Goal: Task Accomplishment & Management: Use online tool/utility

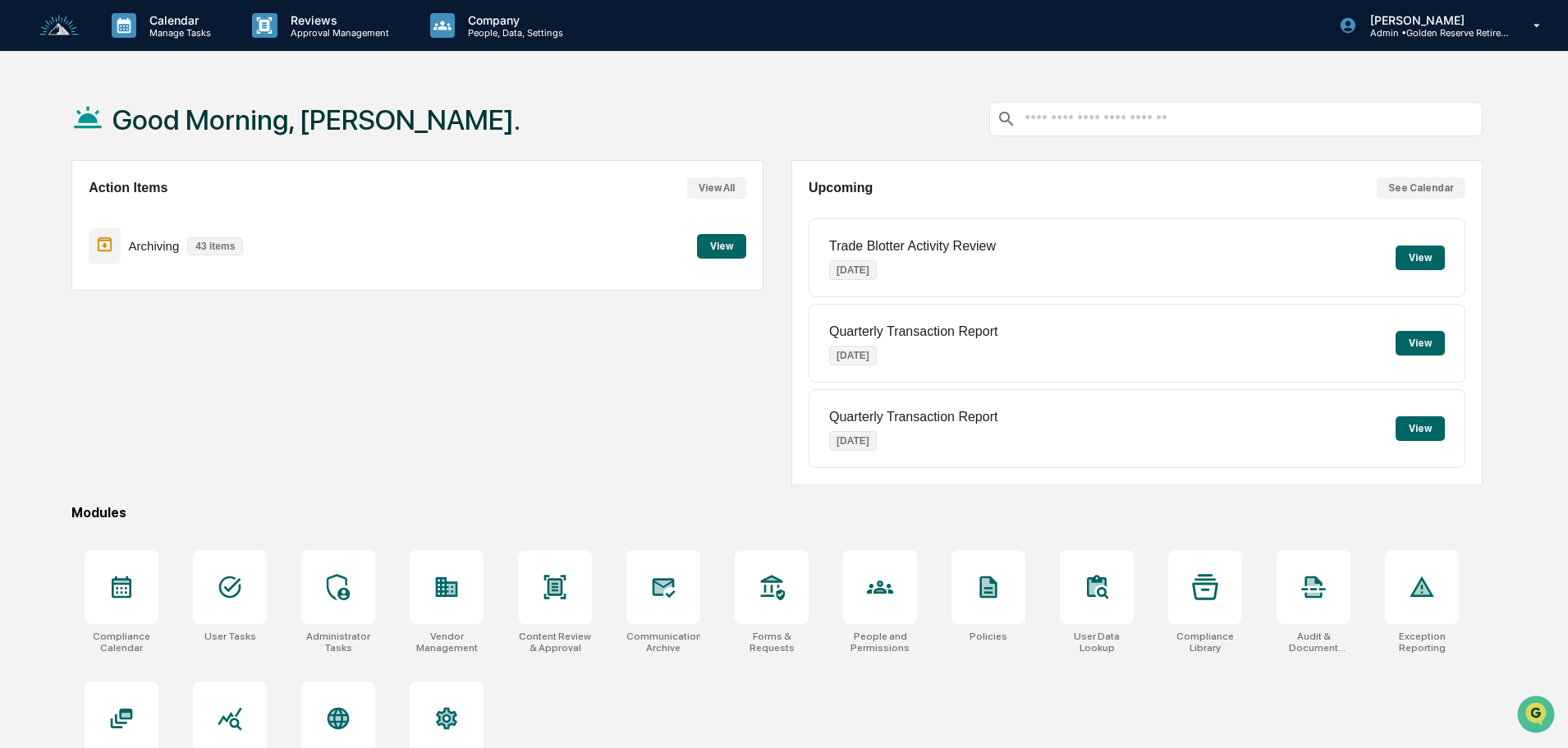
click at [699, 246] on button "View" at bounding box center [721, 246] width 49 height 25
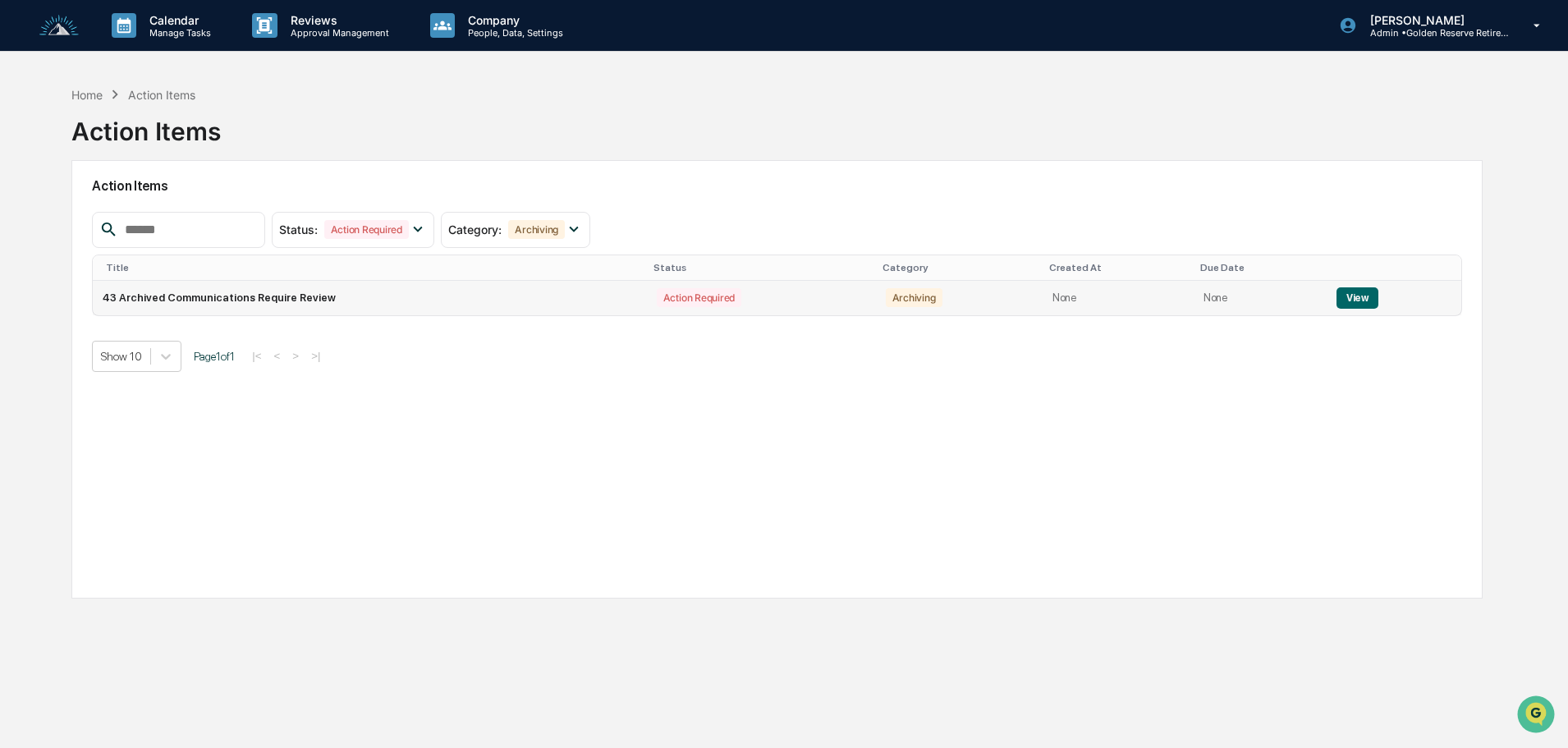
click at [1346, 286] on td "View" at bounding box center [1394, 298] width 134 height 34
click at [1349, 303] on button "View" at bounding box center [1357, 299] width 42 height 22
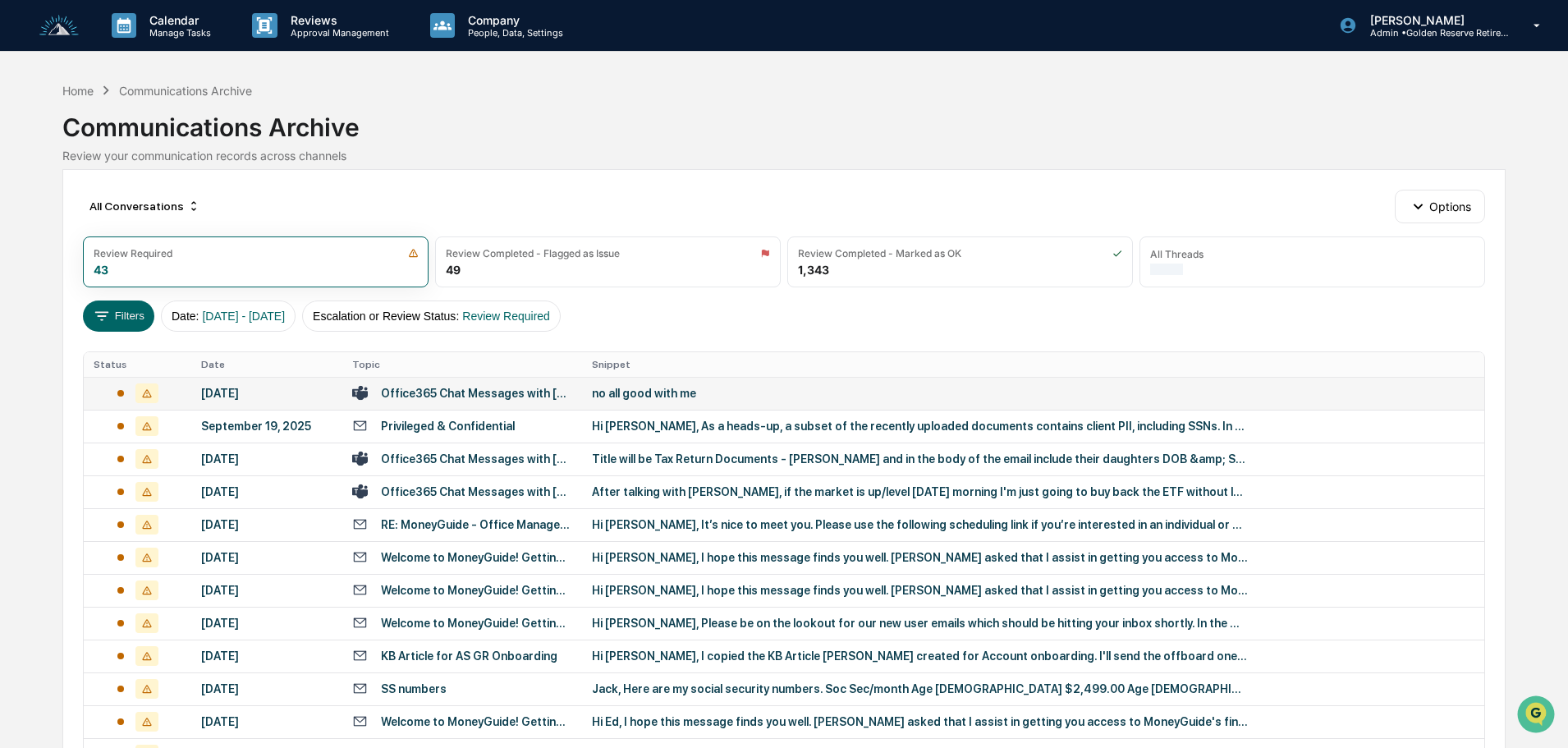
click at [670, 392] on div "no all good with me" at bounding box center [920, 393] width 657 height 13
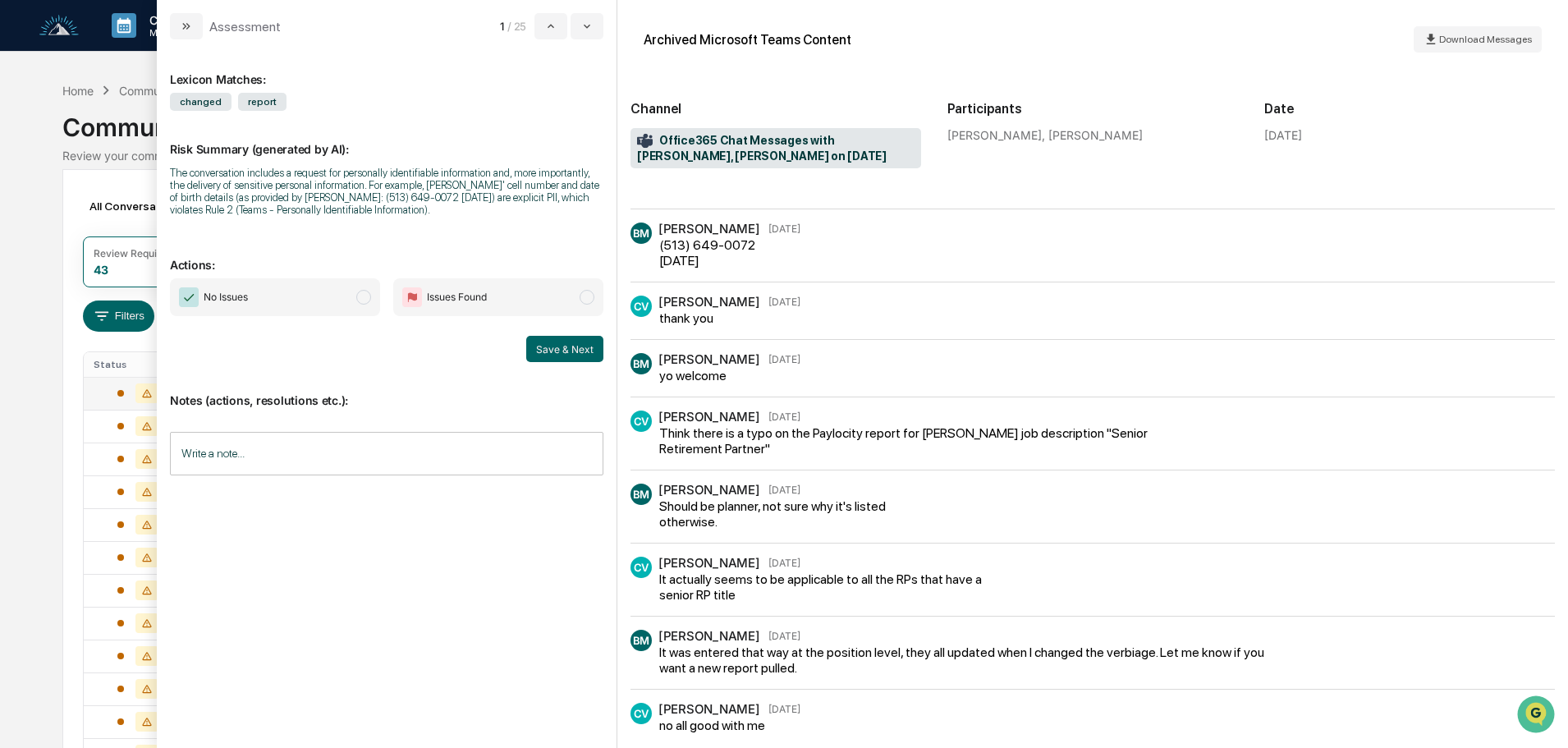
scroll to position [73, 0]
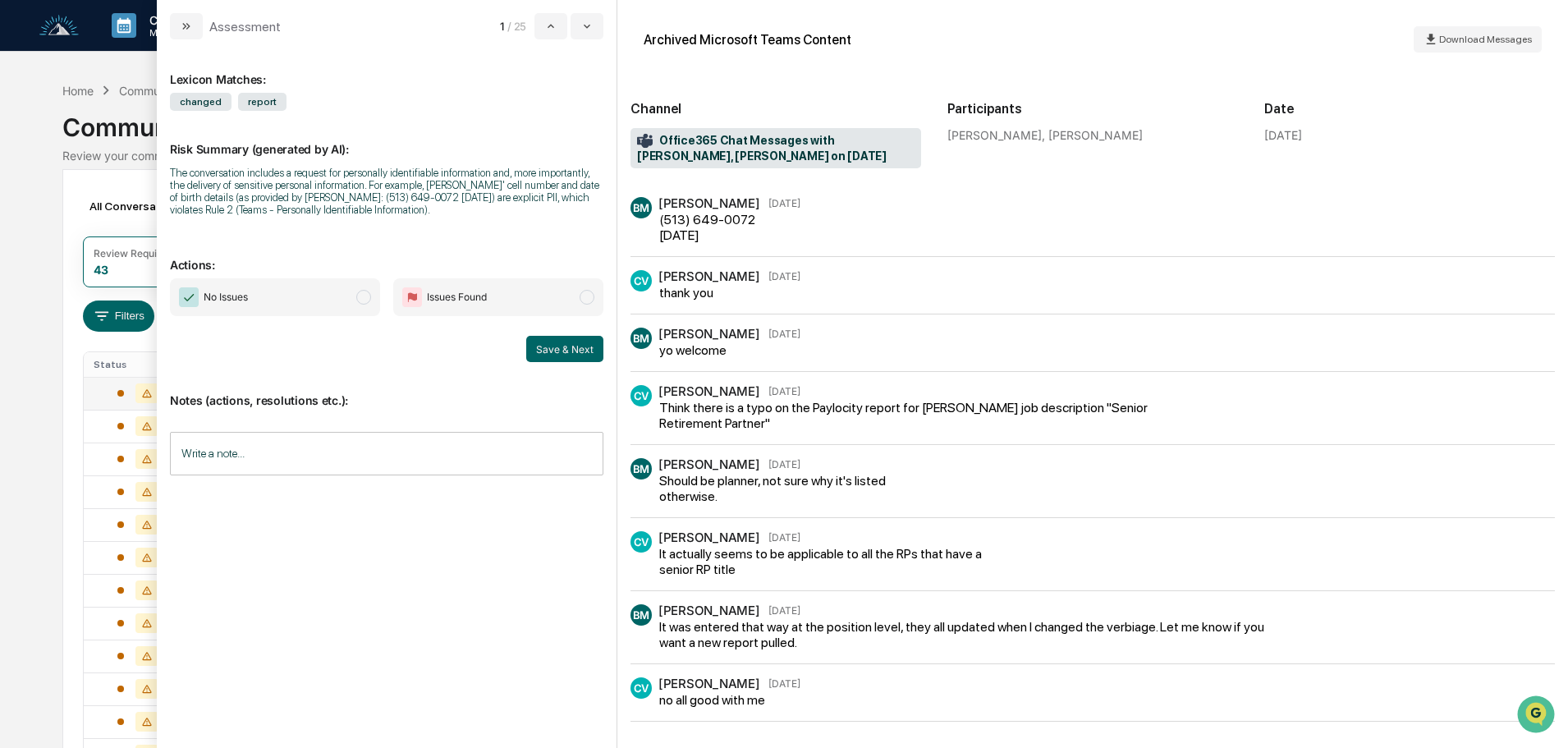
click at [260, 271] on p "Actions:" at bounding box center [387, 254] width 434 height 34
click at [281, 289] on span "No Issues" at bounding box center [275, 298] width 211 height 38
click at [560, 350] on button "Save & Next" at bounding box center [564, 349] width 77 height 26
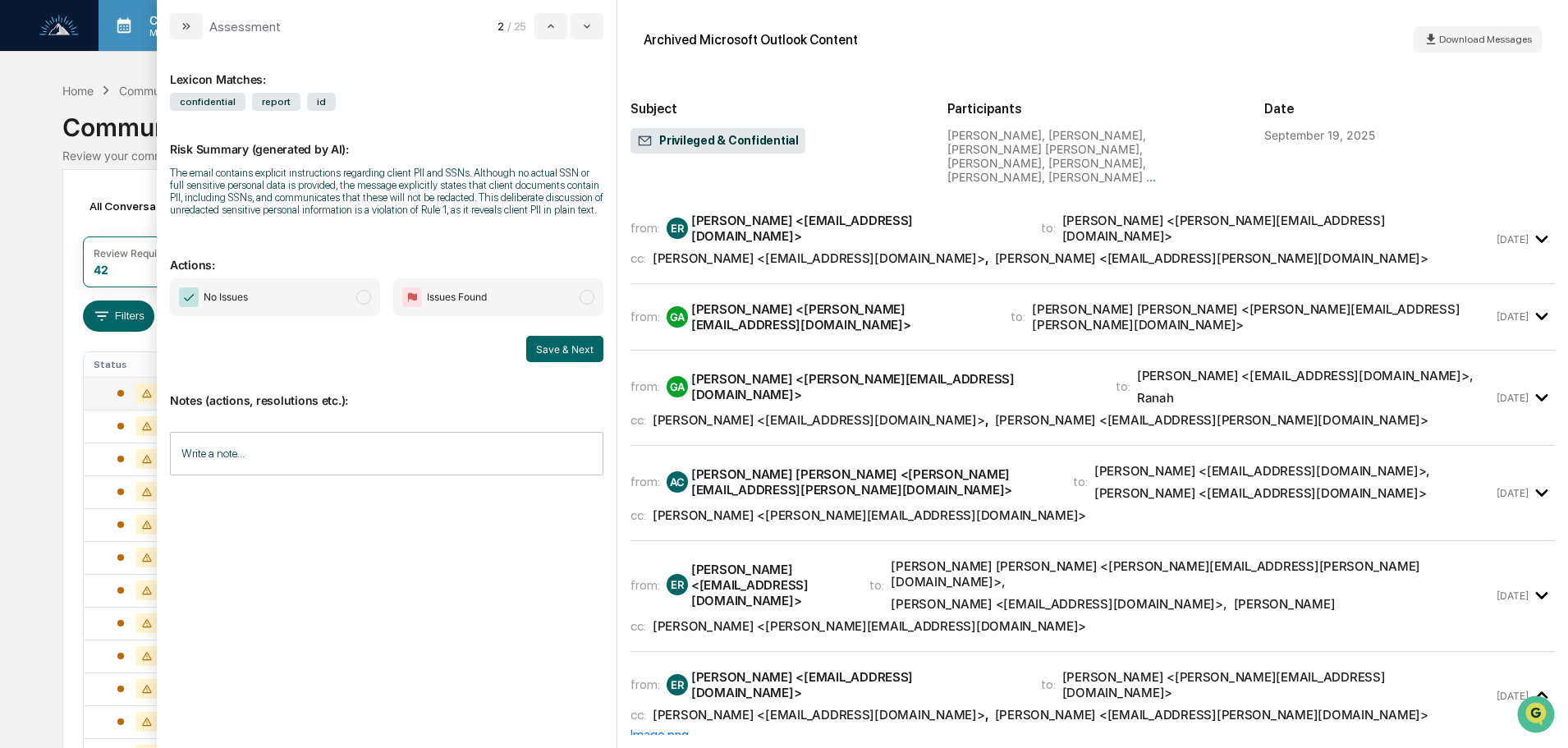
click at [189, 30] on icon "modal" at bounding box center [186, 26] width 13 height 13
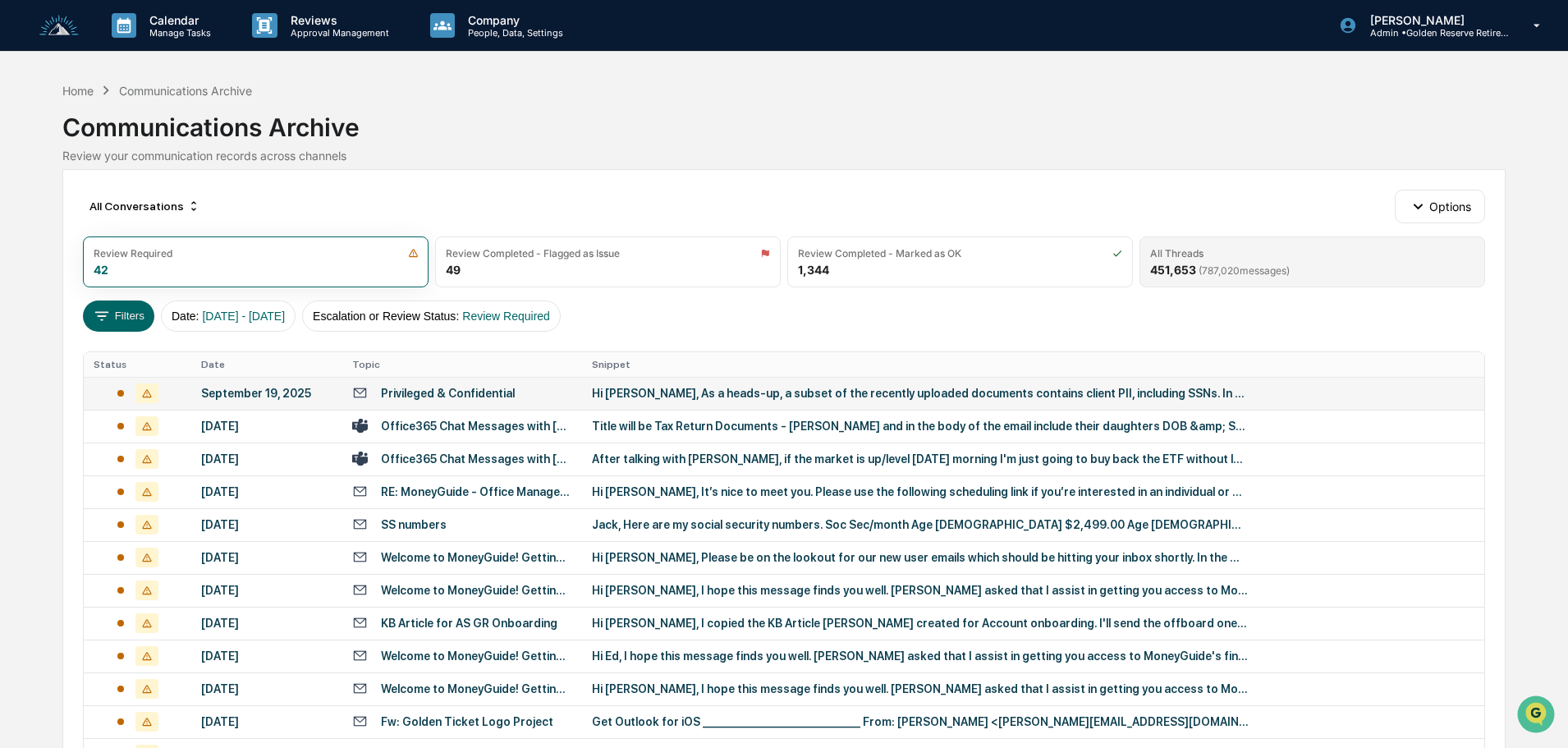
click at [1282, 259] on div "All Threads" at bounding box center [1311, 253] width 324 height 13
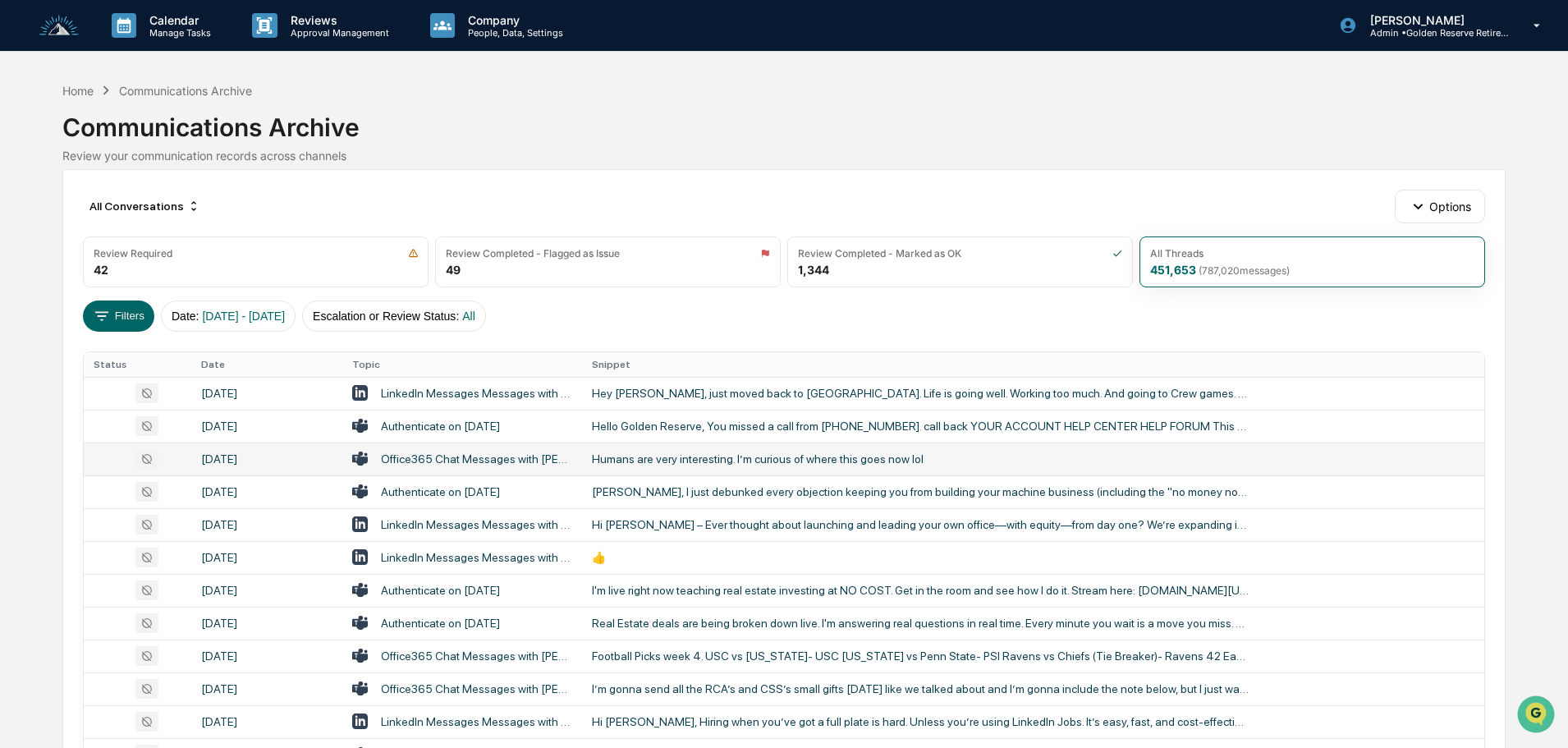
click at [691, 462] on div "Humans are very interesting. I’m curious of where this goes now lol" at bounding box center [920, 458] width 657 height 13
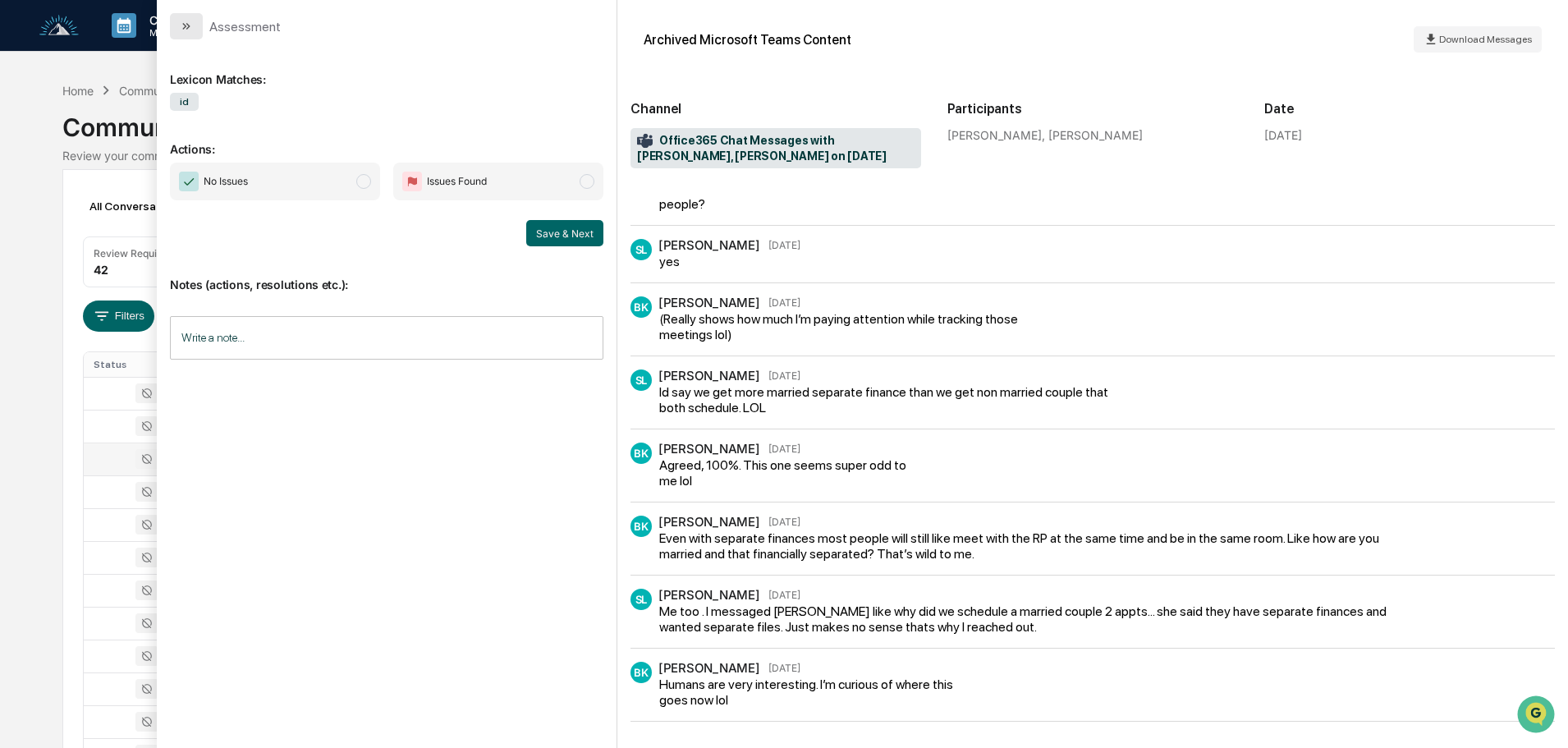
click at [176, 23] on button "modal" at bounding box center [186, 25] width 33 height 26
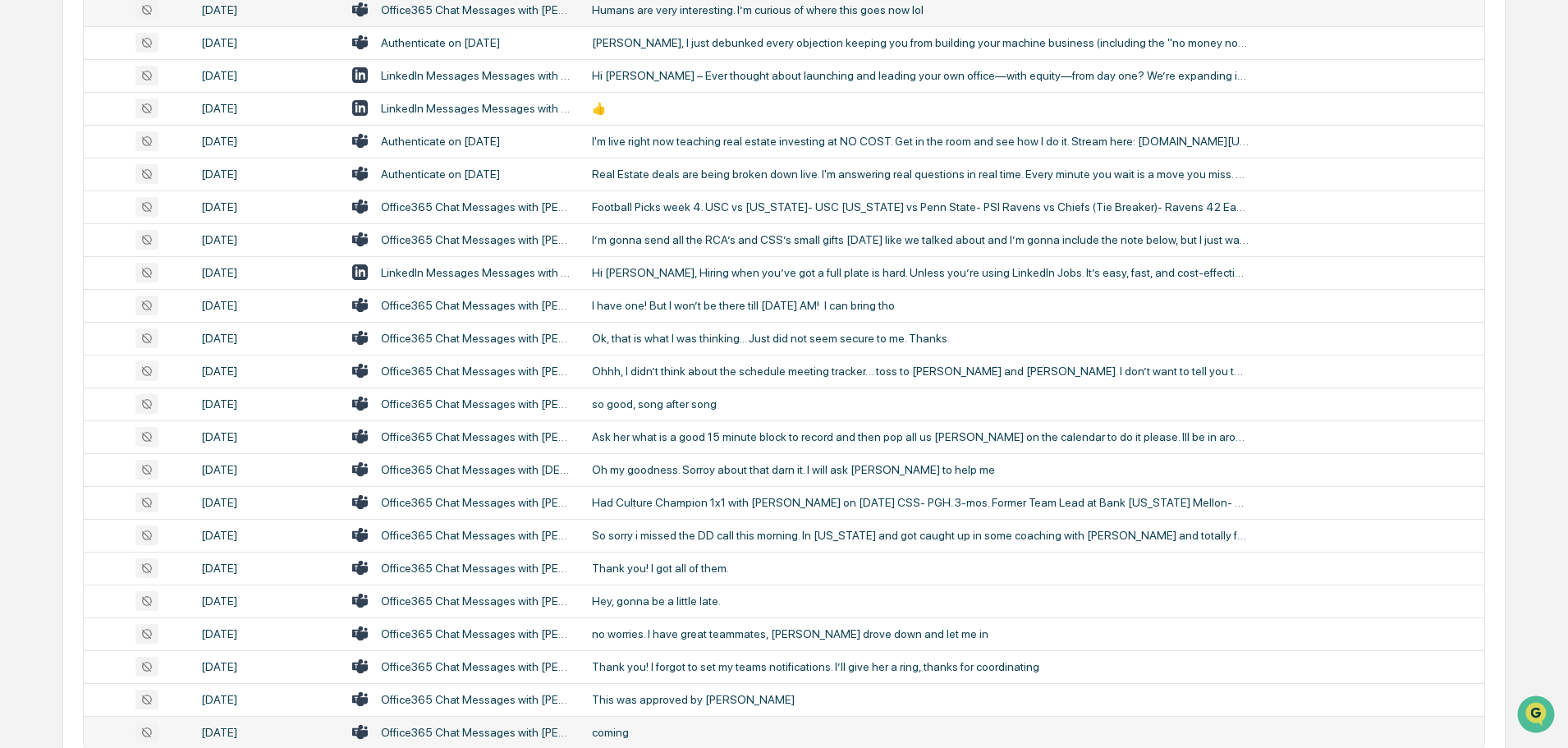
scroll to position [544, 0]
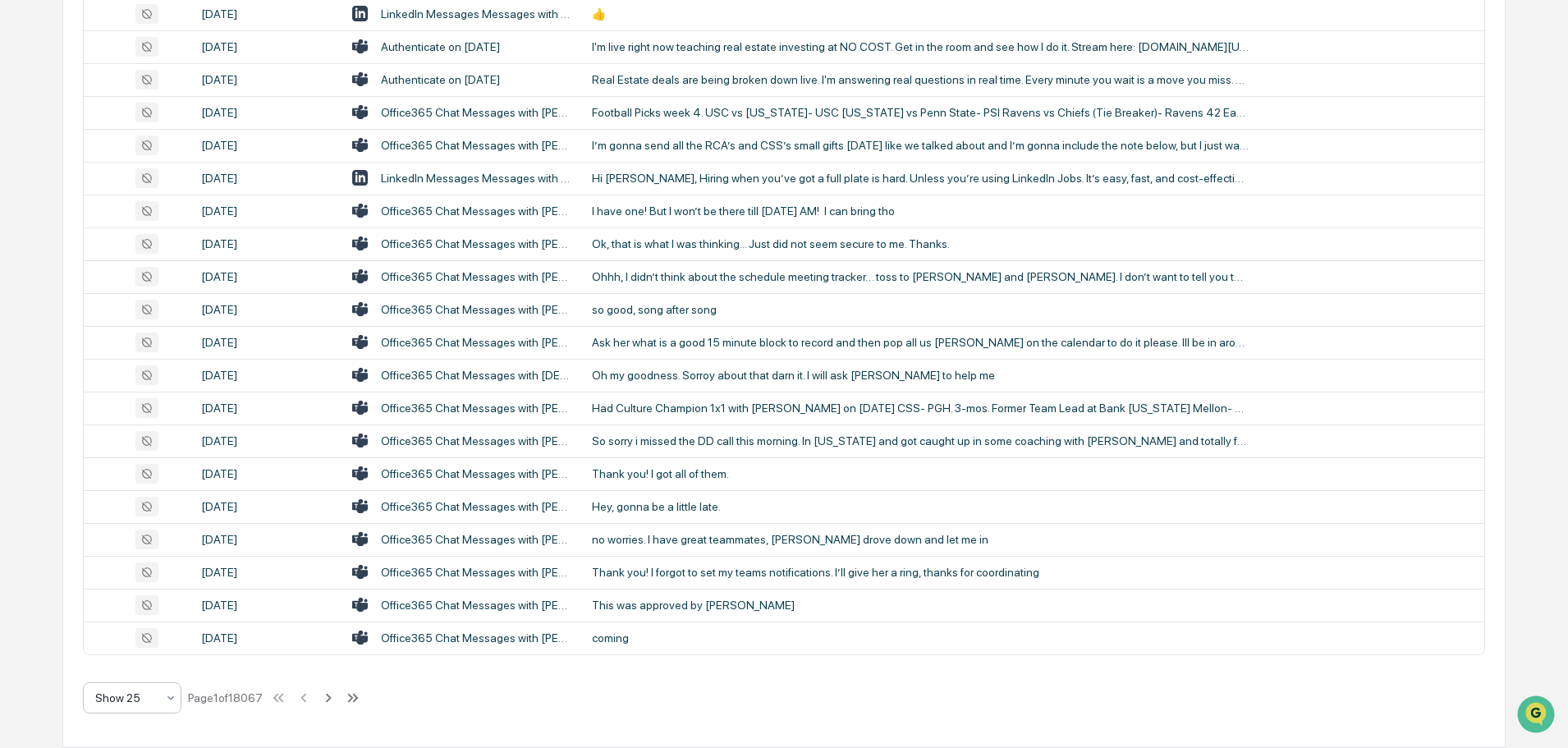
click at [132, 706] on div "Show 25" at bounding box center [125, 697] width 77 height 23
click at [113, 653] on div "Show 100" at bounding box center [132, 655] width 97 height 33
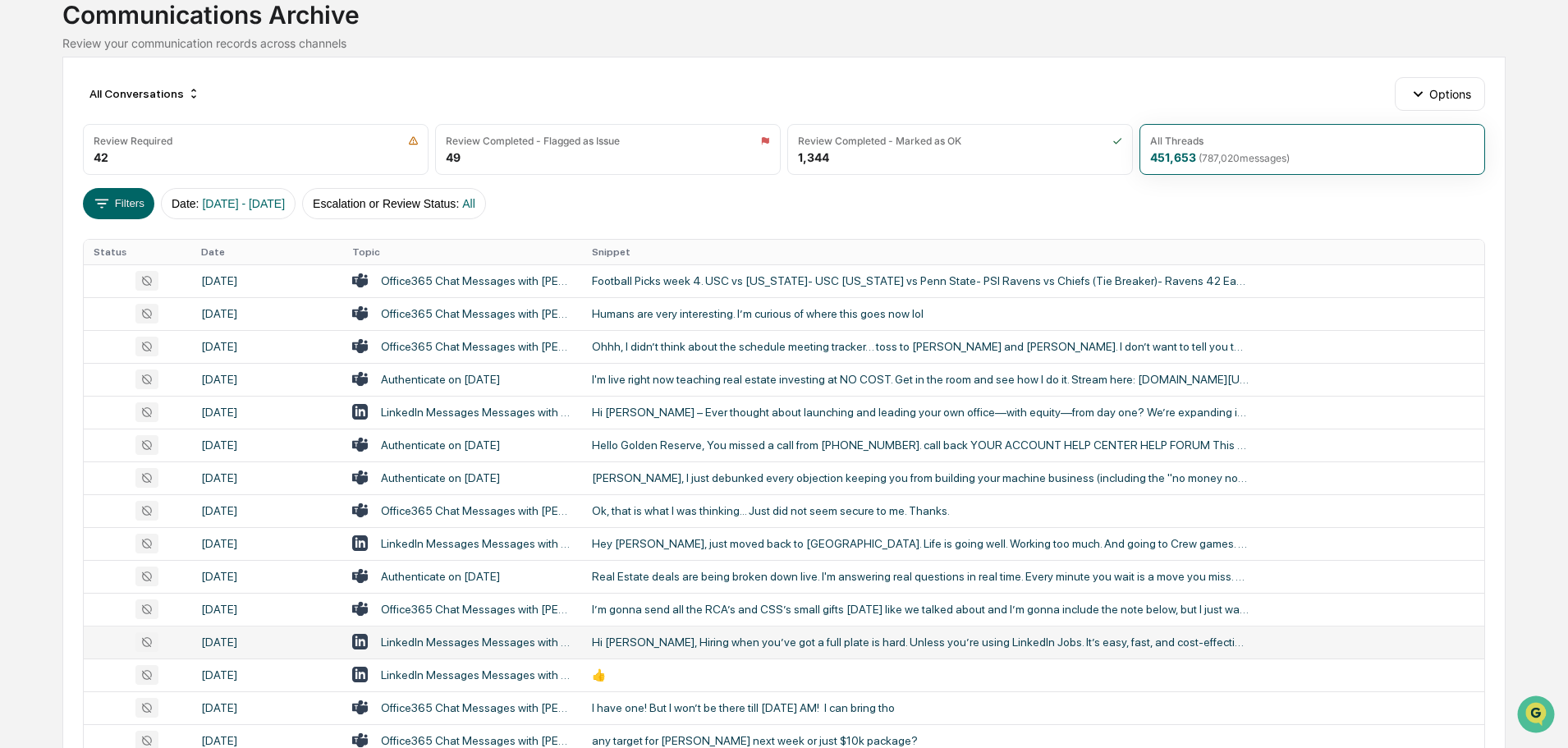
scroll to position [0, 0]
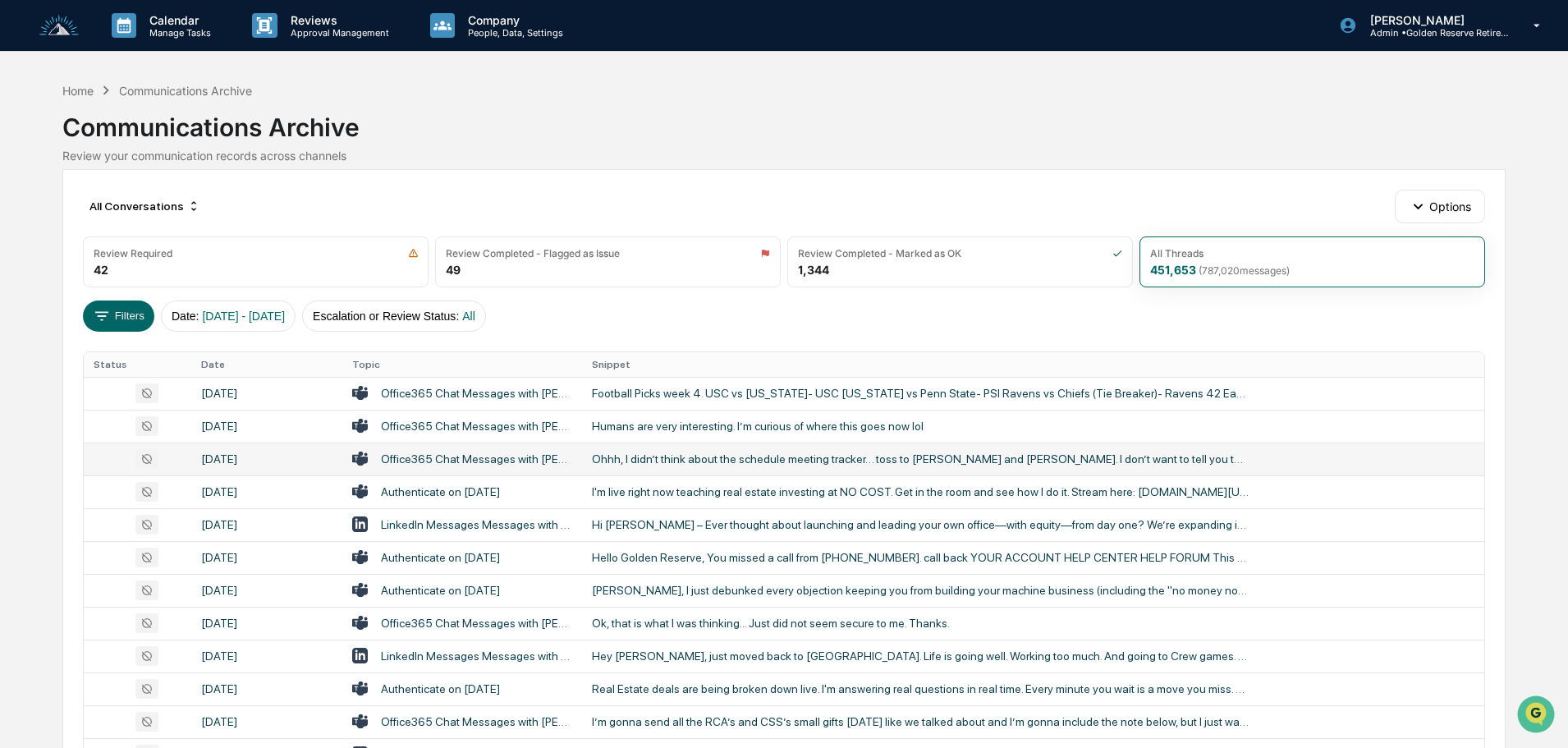
click at [693, 462] on div "Ohhh, I didn’t think about the schedule meeting tracker… toss to [PERSON_NAME] …" at bounding box center [920, 458] width 657 height 13
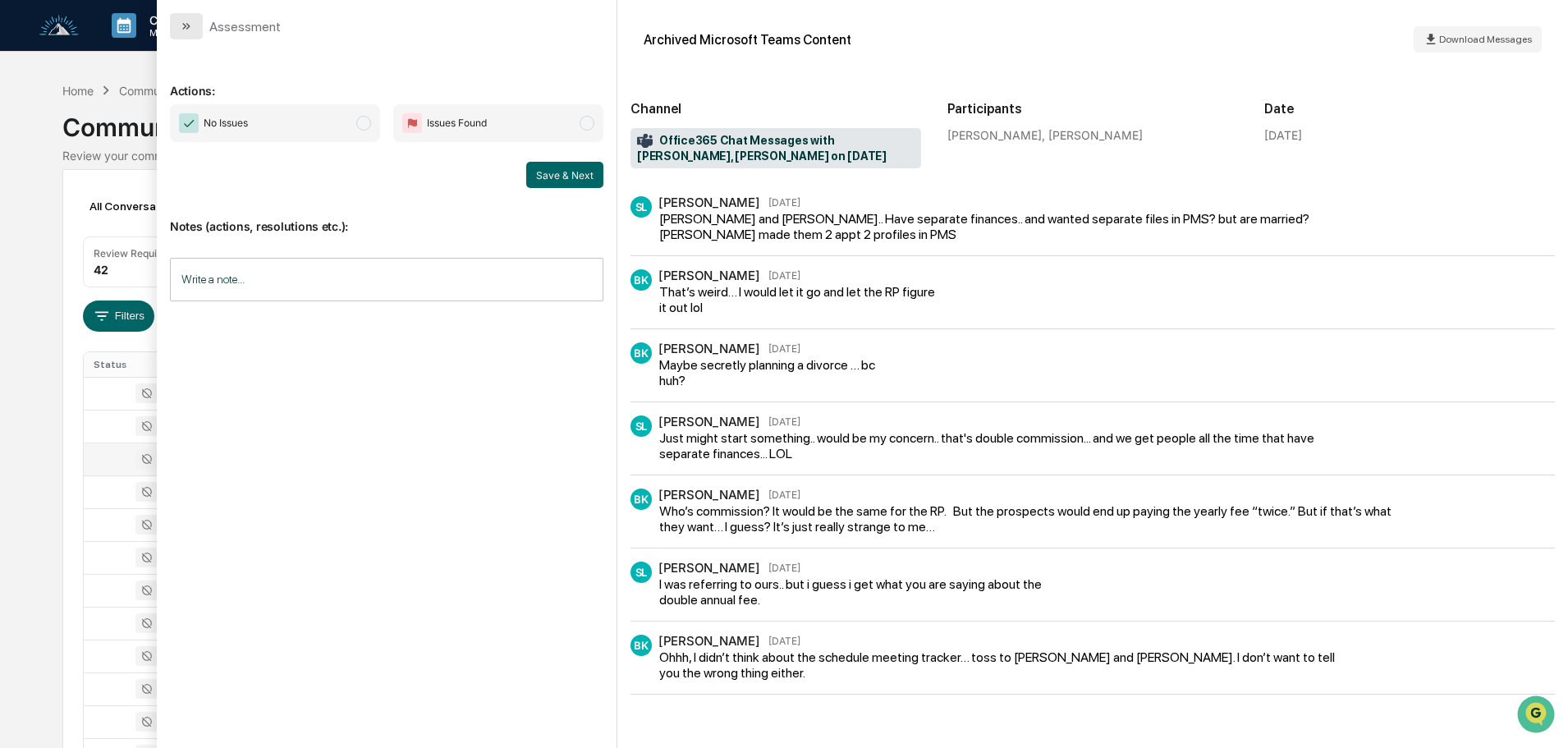
click at [188, 25] on icon "modal" at bounding box center [188, 25] width 5 height 6
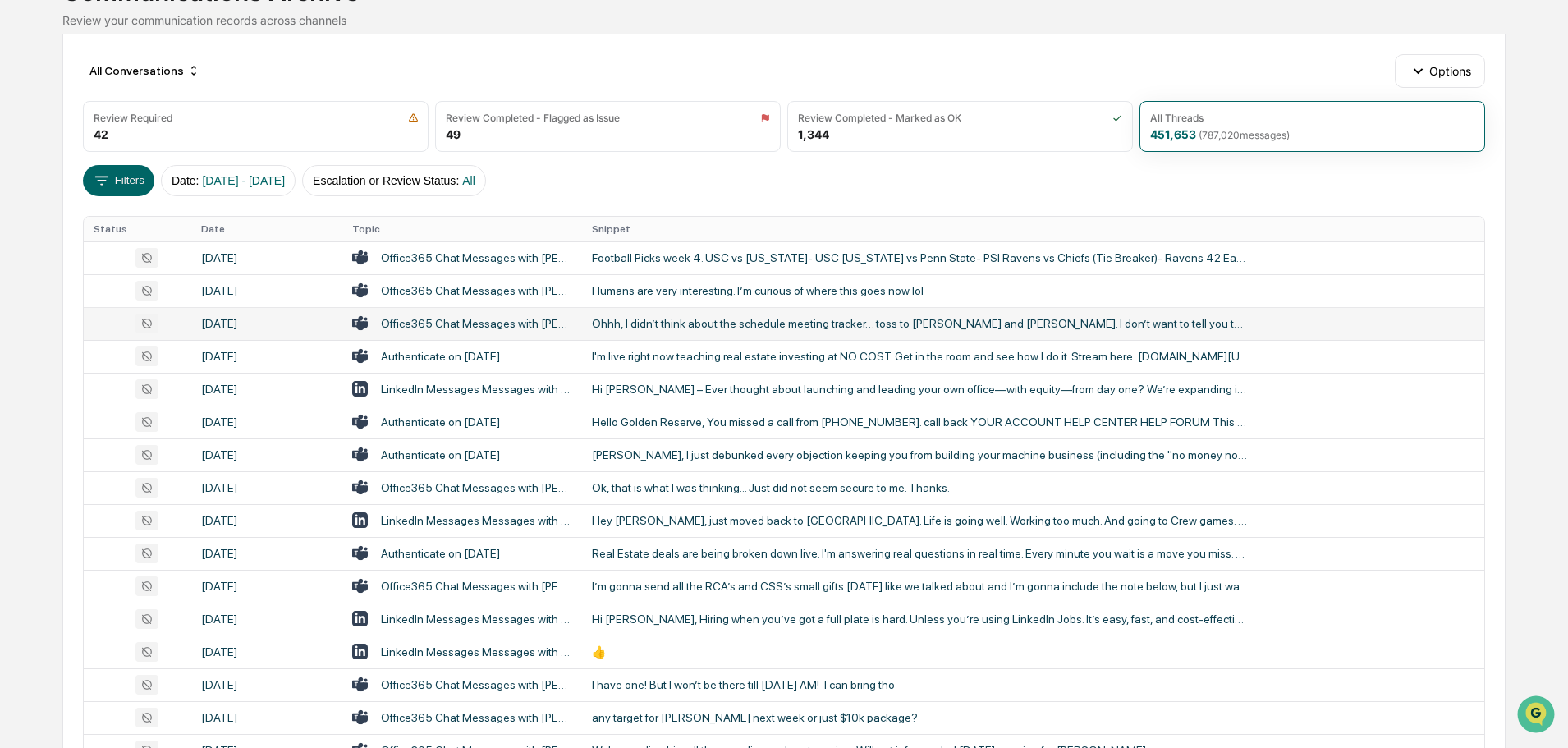
scroll to position [164, 0]
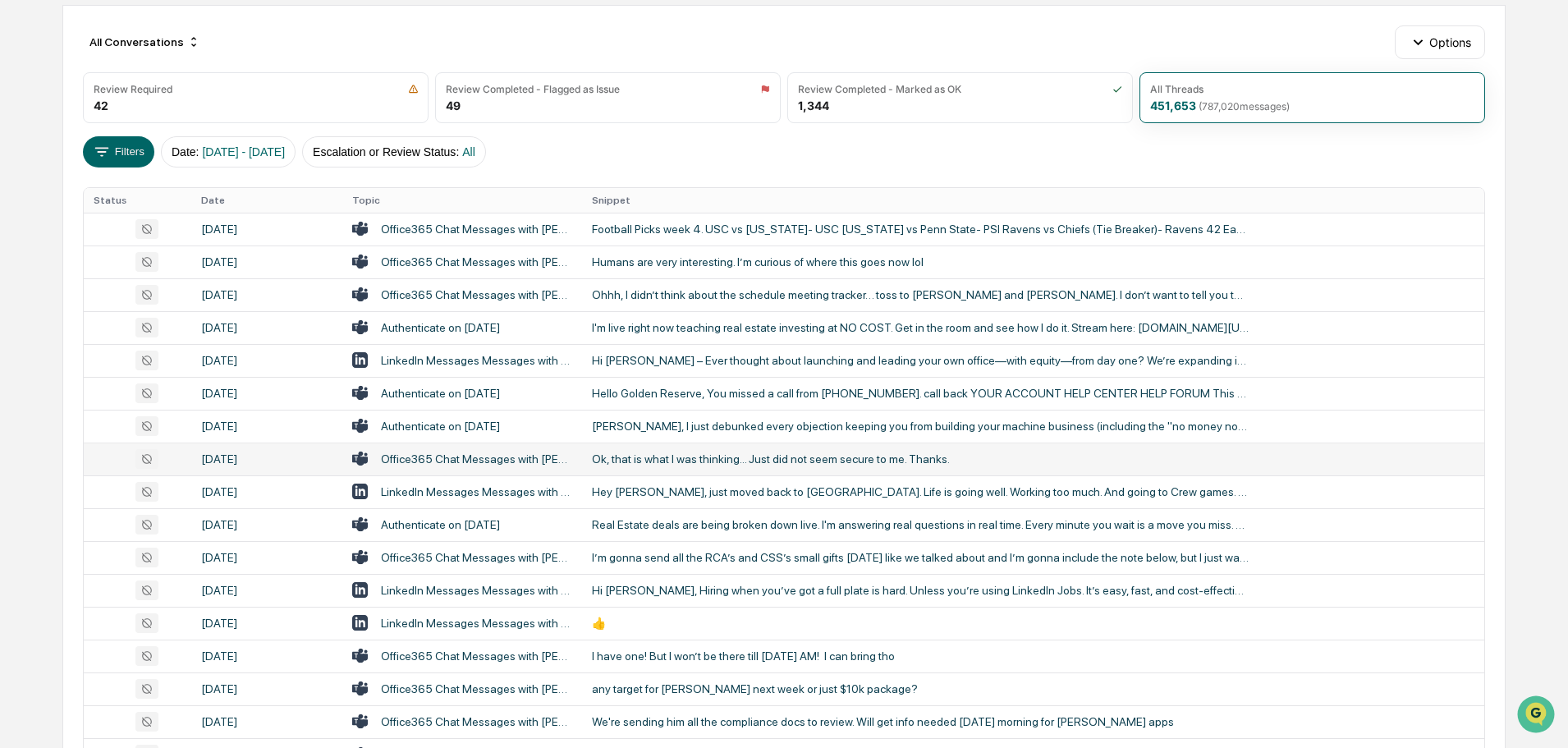
click at [652, 455] on div "Ok, that is what I was thinking... Just did not seem secure to me. Thanks." at bounding box center [920, 458] width 657 height 13
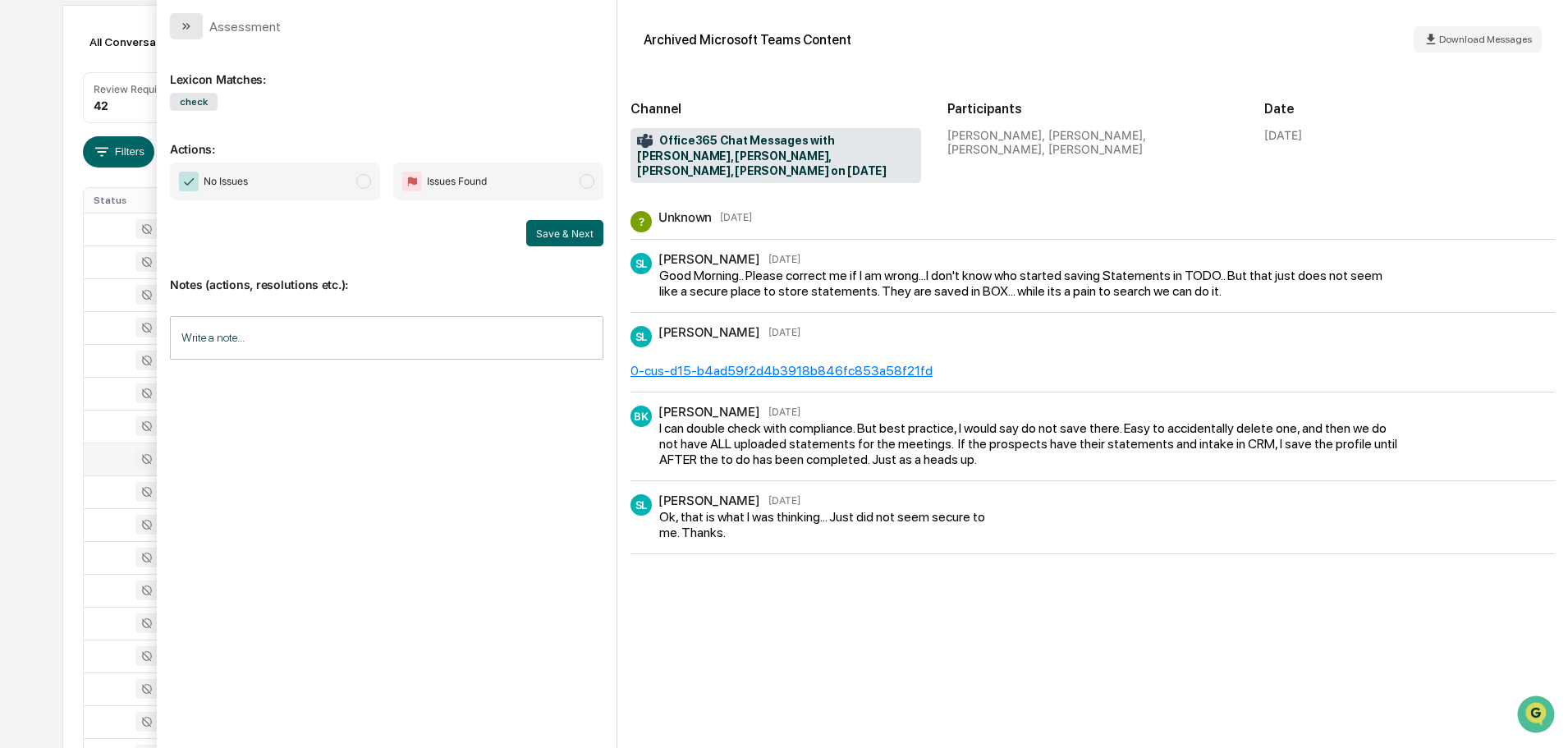
click at [181, 25] on icon "modal" at bounding box center [186, 26] width 13 height 13
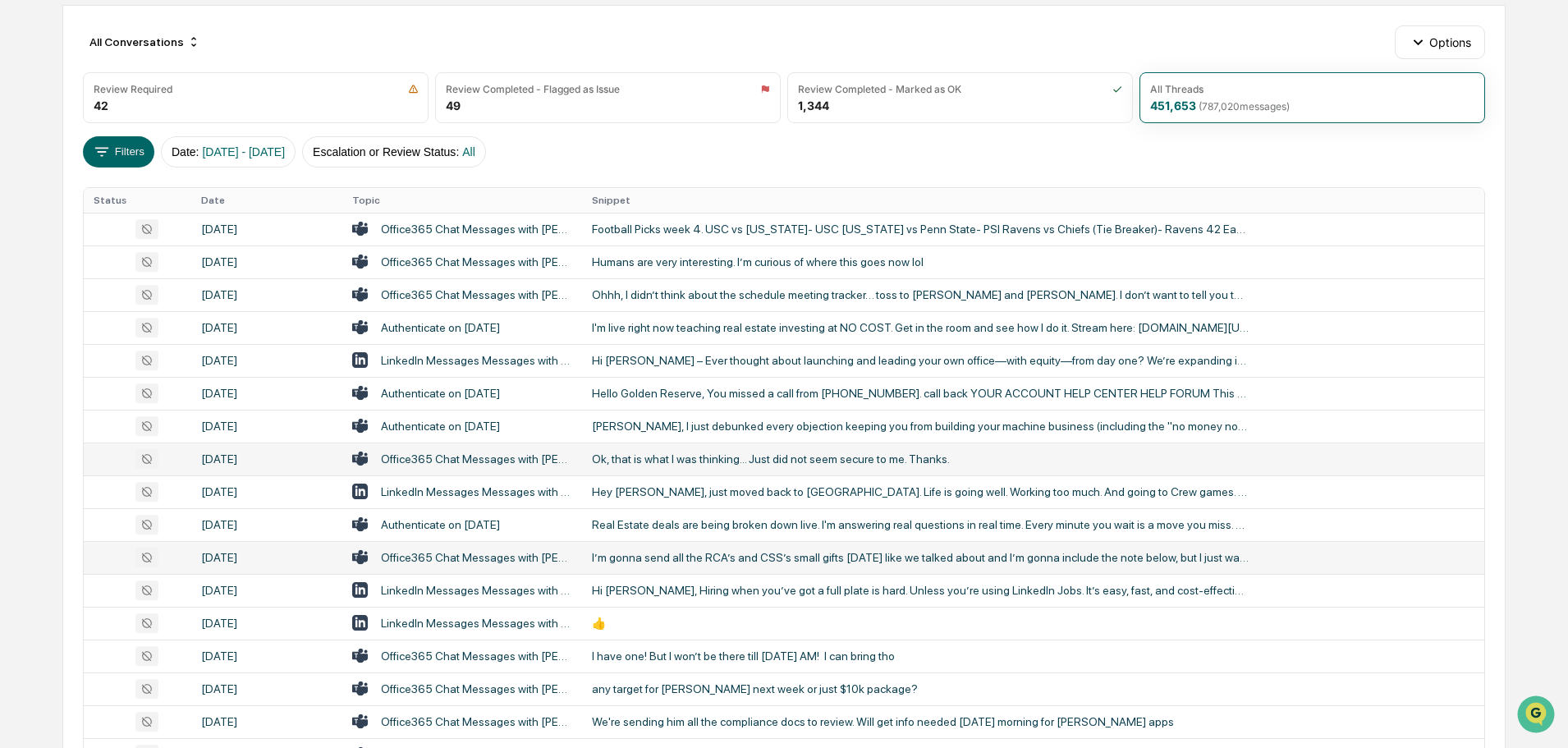
click at [656, 560] on div "I’m gonna send all the RCA’s and CSS’s small gifts [DATE] like we talked about …" at bounding box center [920, 557] width 657 height 13
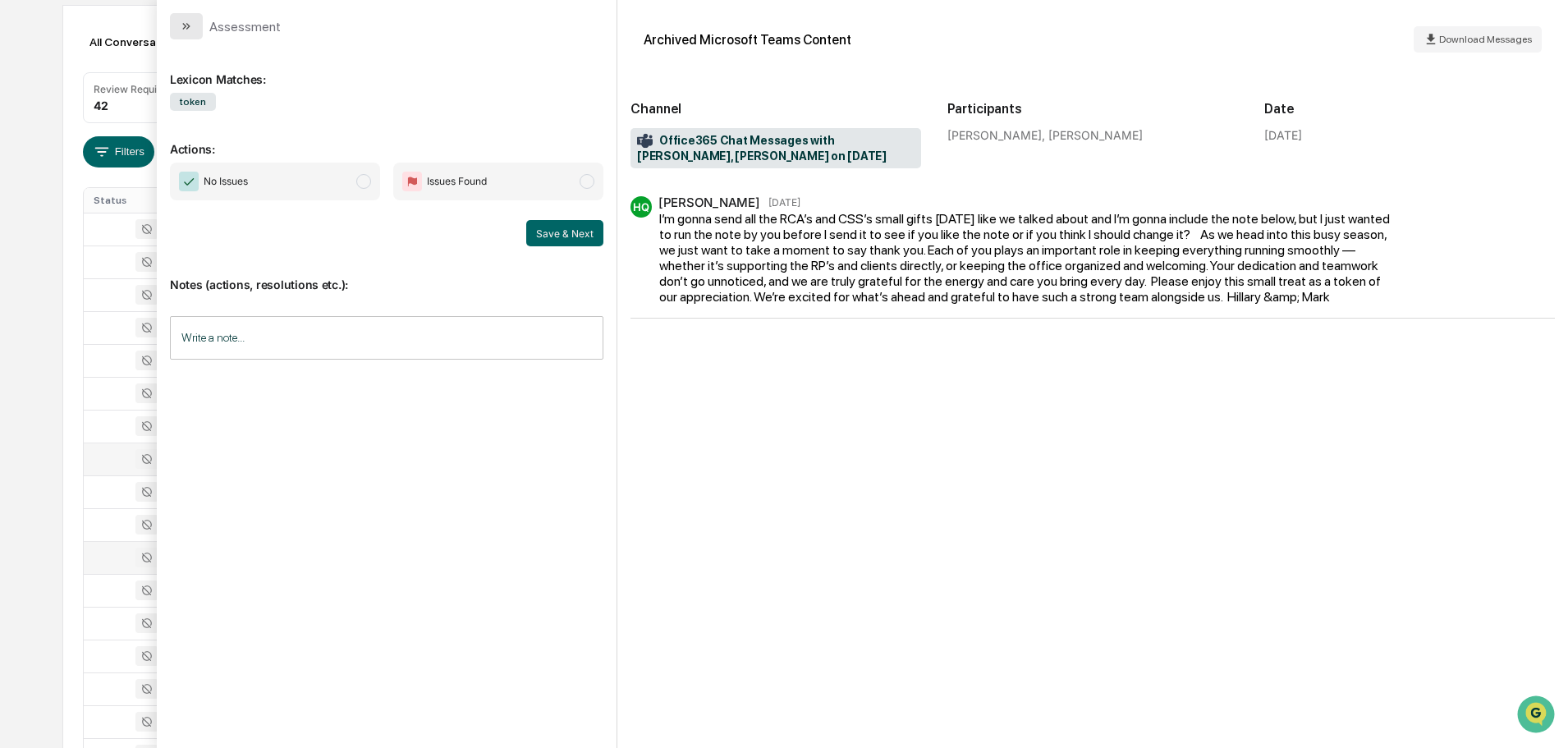
click at [198, 15] on button "modal" at bounding box center [186, 25] width 33 height 26
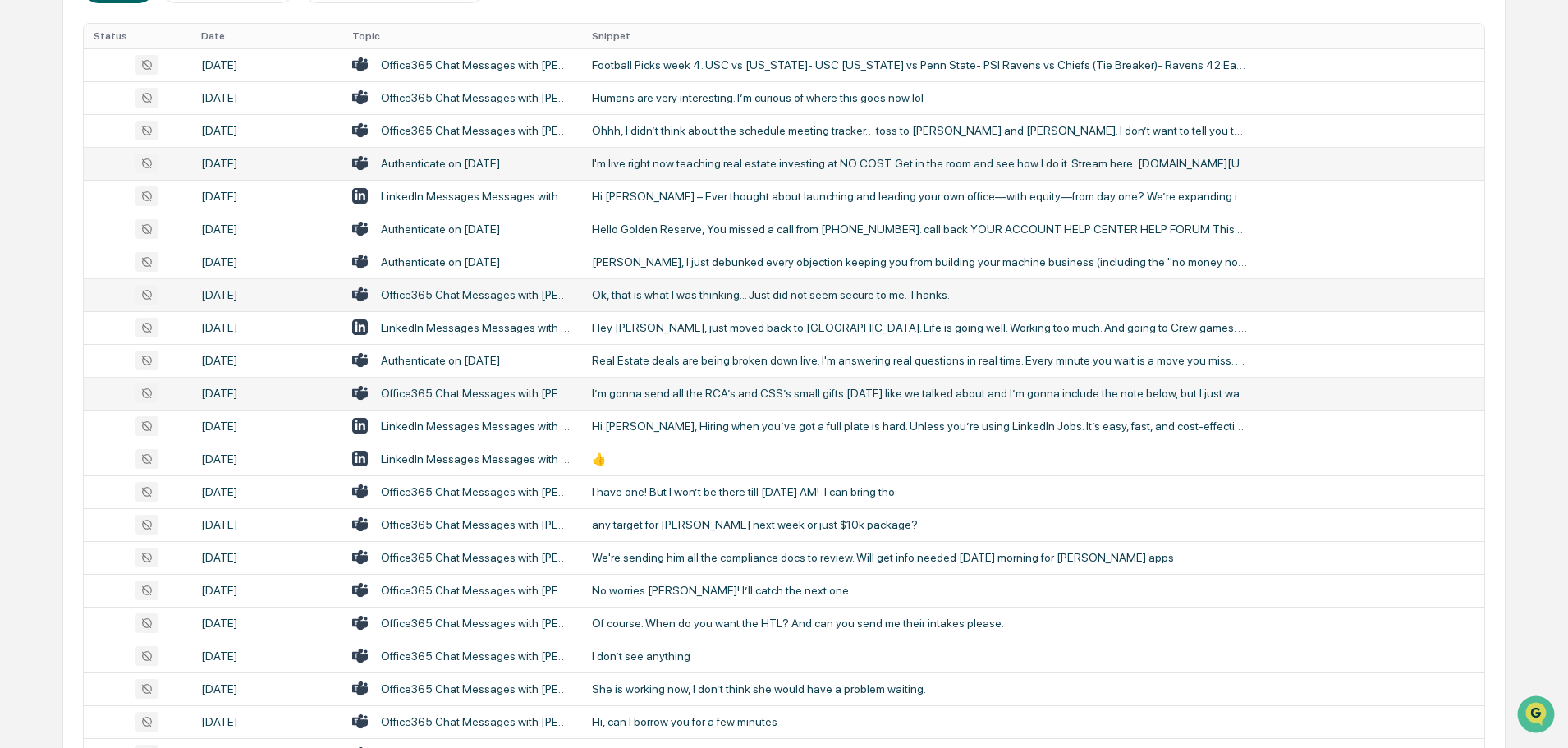
scroll to position [410, 0]
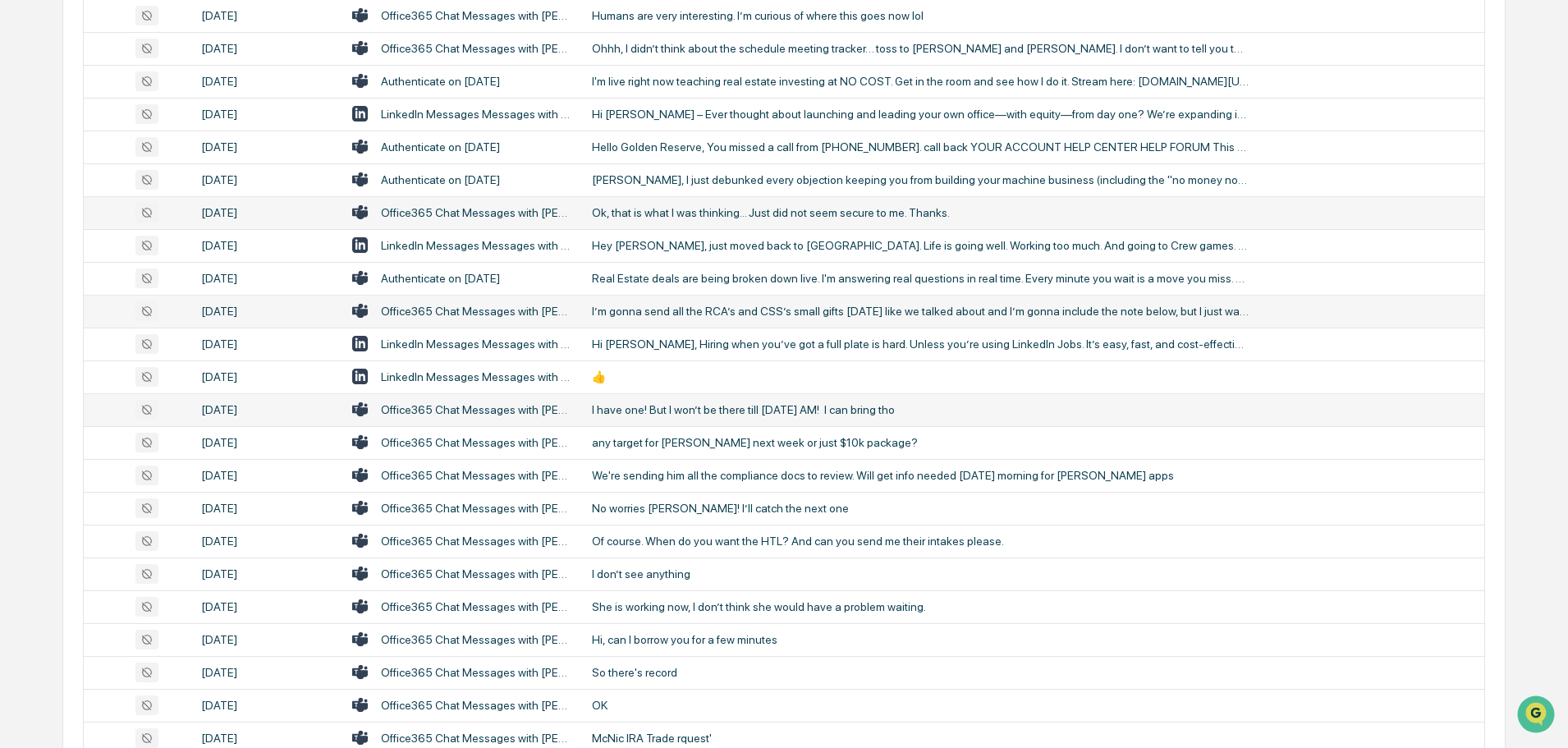
click at [656, 410] on div "I have one! But I won’t be there till [DATE] AM! I can bring tho" at bounding box center [920, 409] width 657 height 13
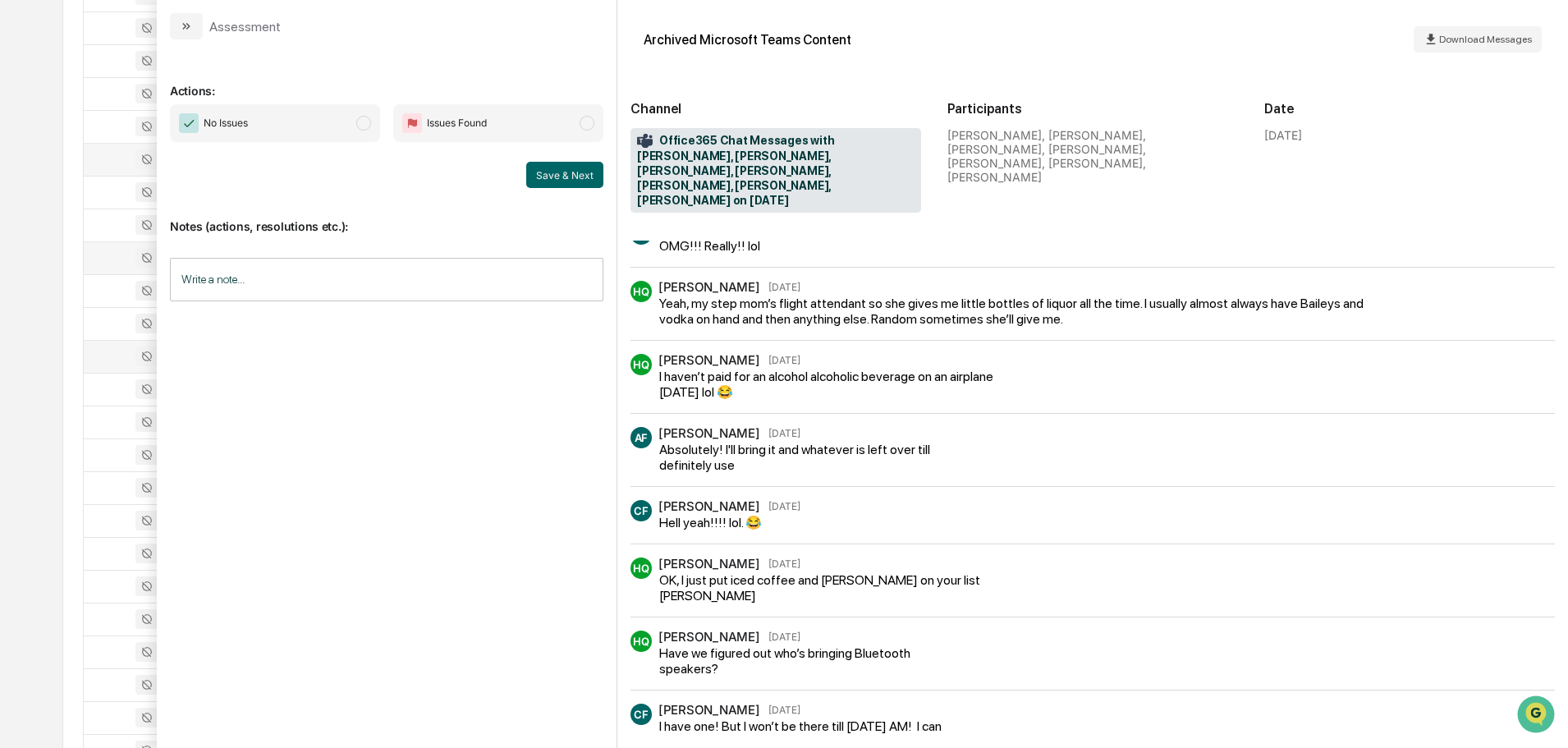
scroll to position [493, 0]
click at [192, 25] on icon "modal" at bounding box center [186, 26] width 13 height 13
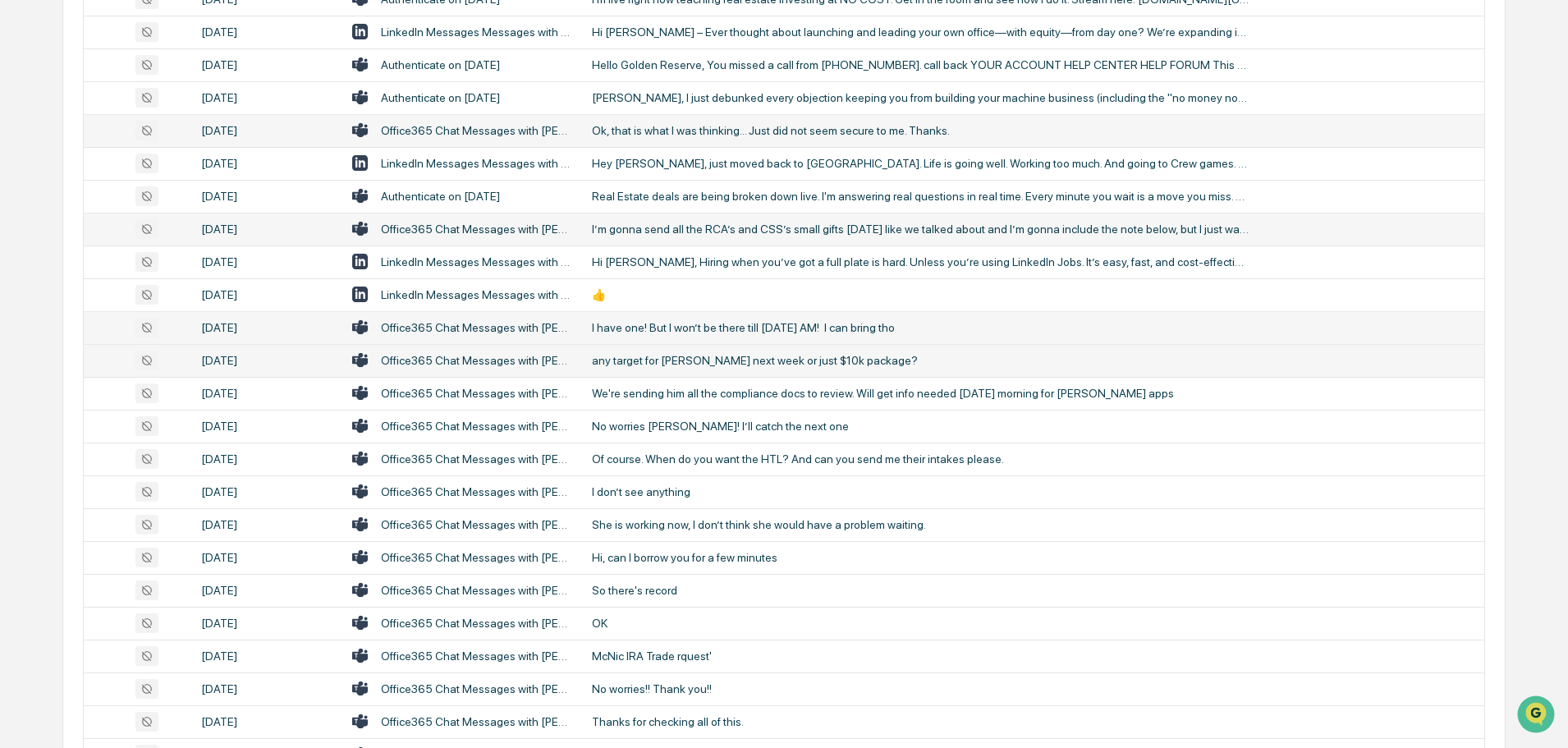
click at [762, 358] on div "any target for [PERSON_NAME] next week or just $10k package?" at bounding box center [920, 360] width 657 height 13
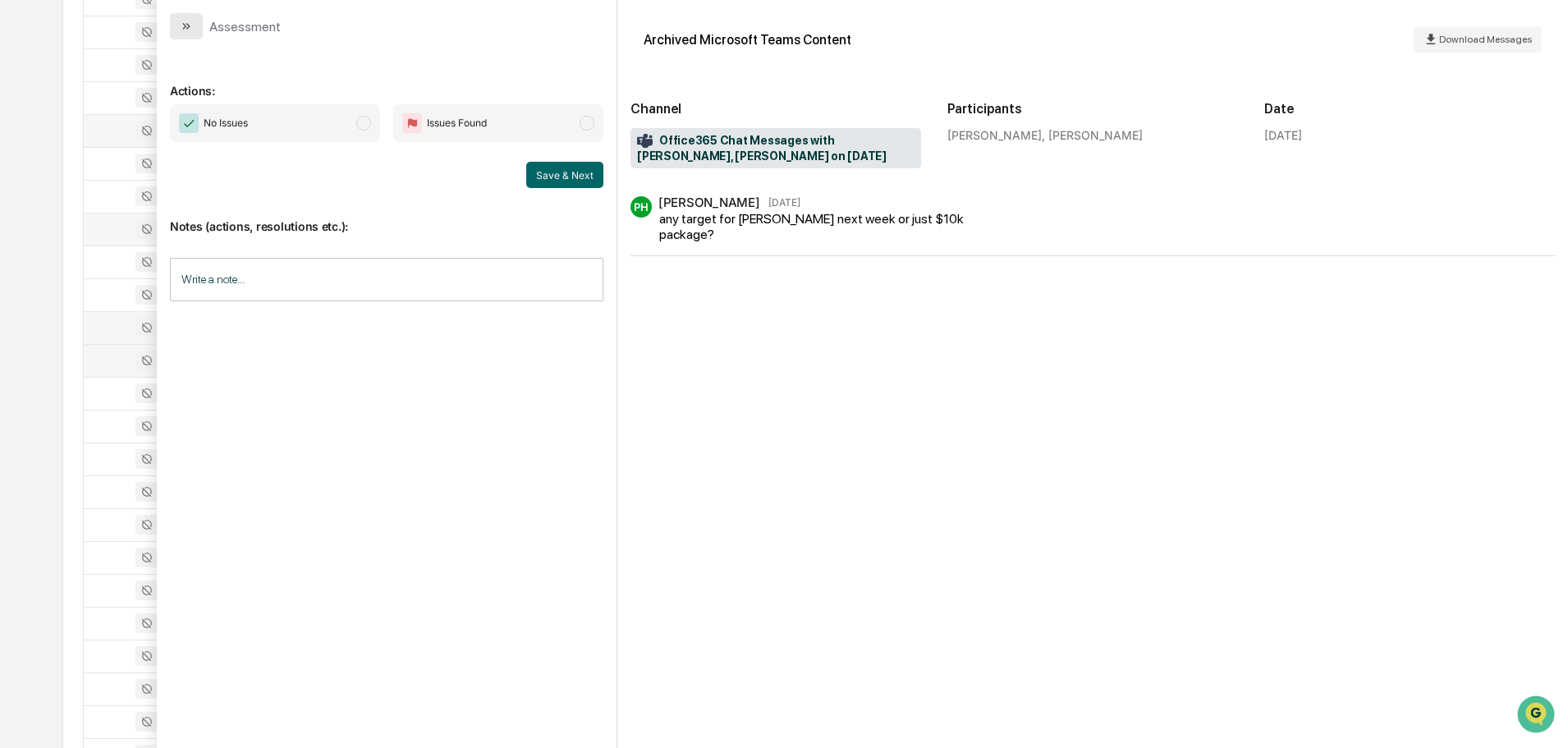
click at [199, 30] on button "modal" at bounding box center [186, 25] width 33 height 26
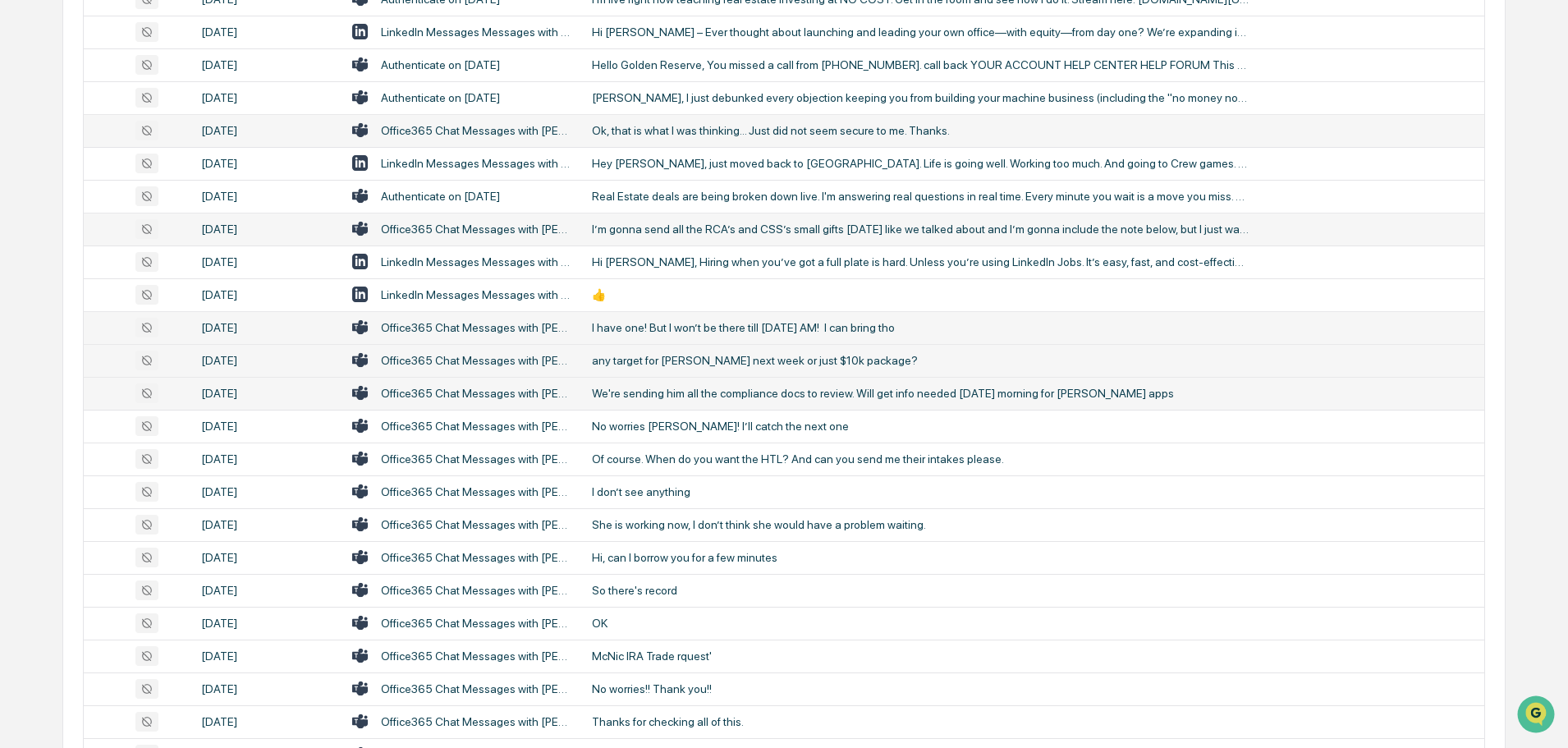
click at [723, 396] on div "We're sending him all the compliance docs to review. Will get info needed [DATE…" at bounding box center [920, 393] width 657 height 13
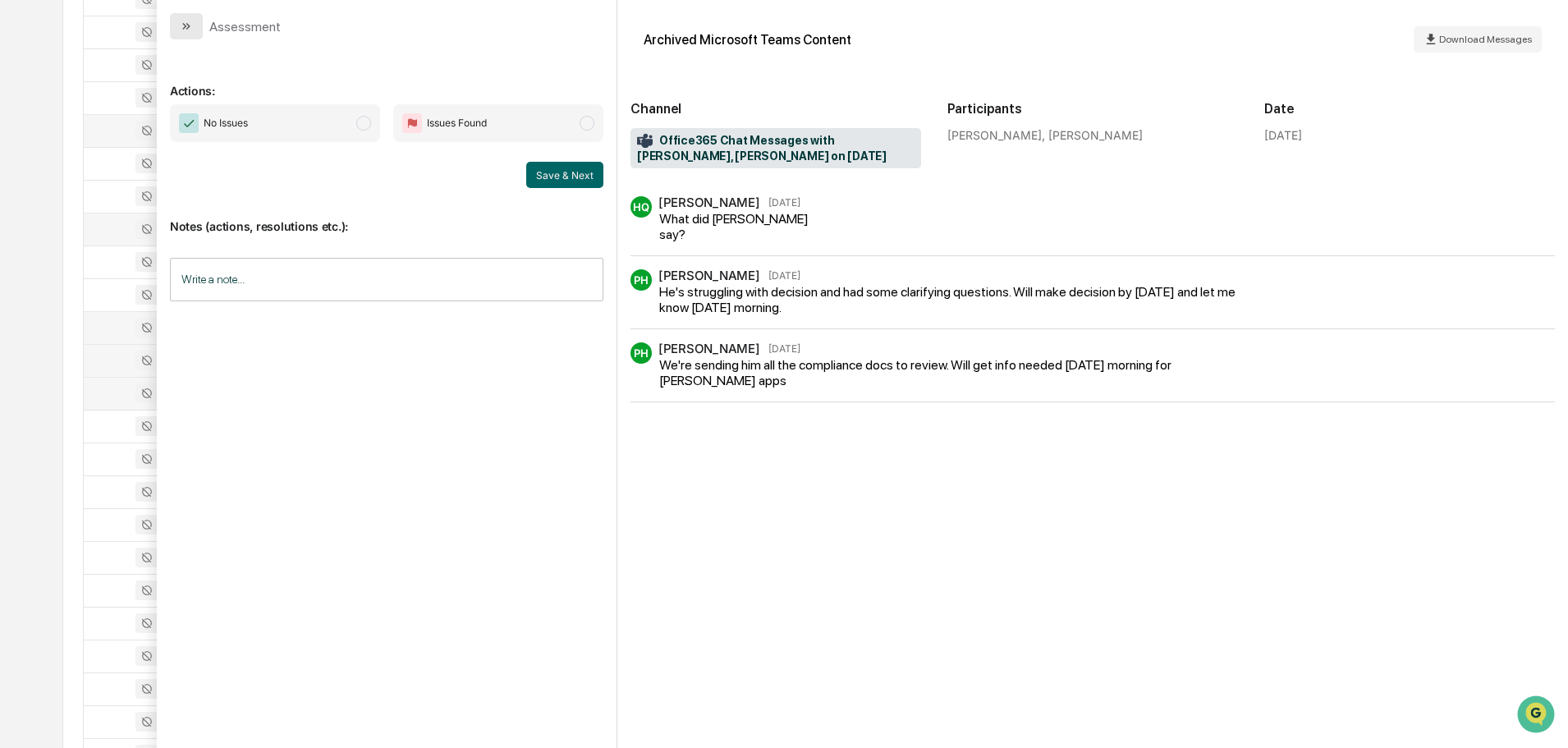
click at [199, 18] on button "modal" at bounding box center [186, 25] width 33 height 26
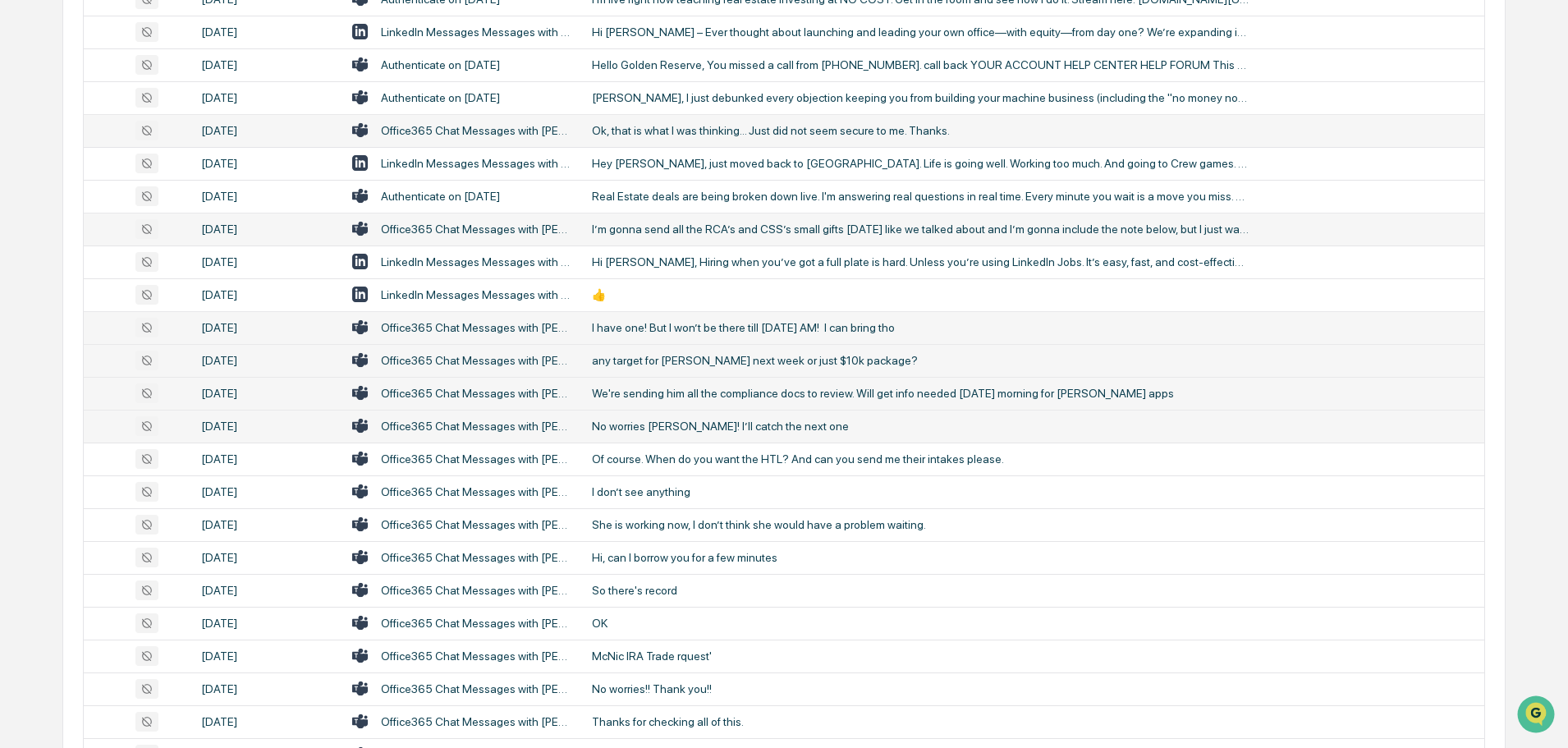
click at [659, 423] on div "No worries [PERSON_NAME]! I’ll catch the next one" at bounding box center [920, 426] width 657 height 13
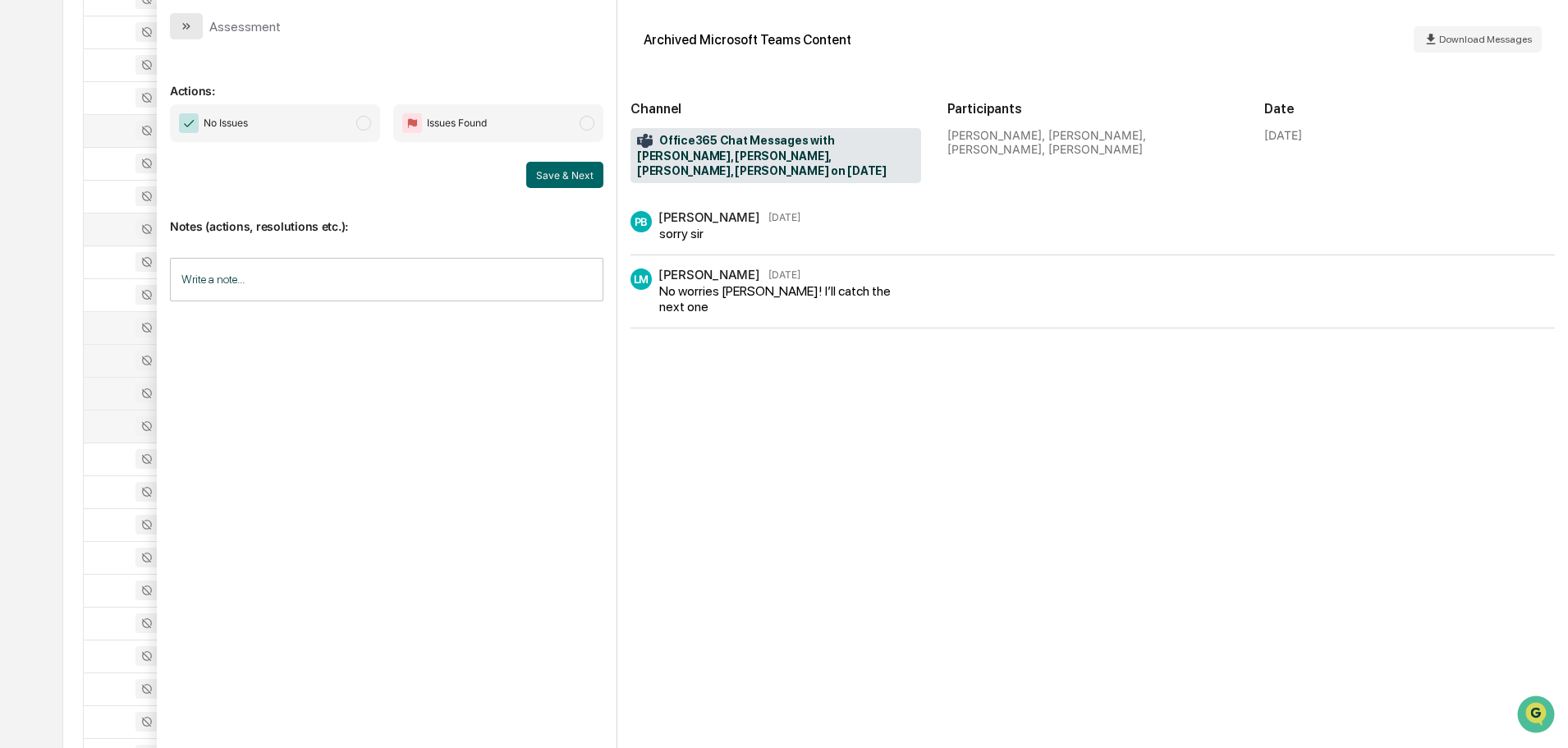
click at [191, 20] on icon "modal" at bounding box center [186, 26] width 13 height 13
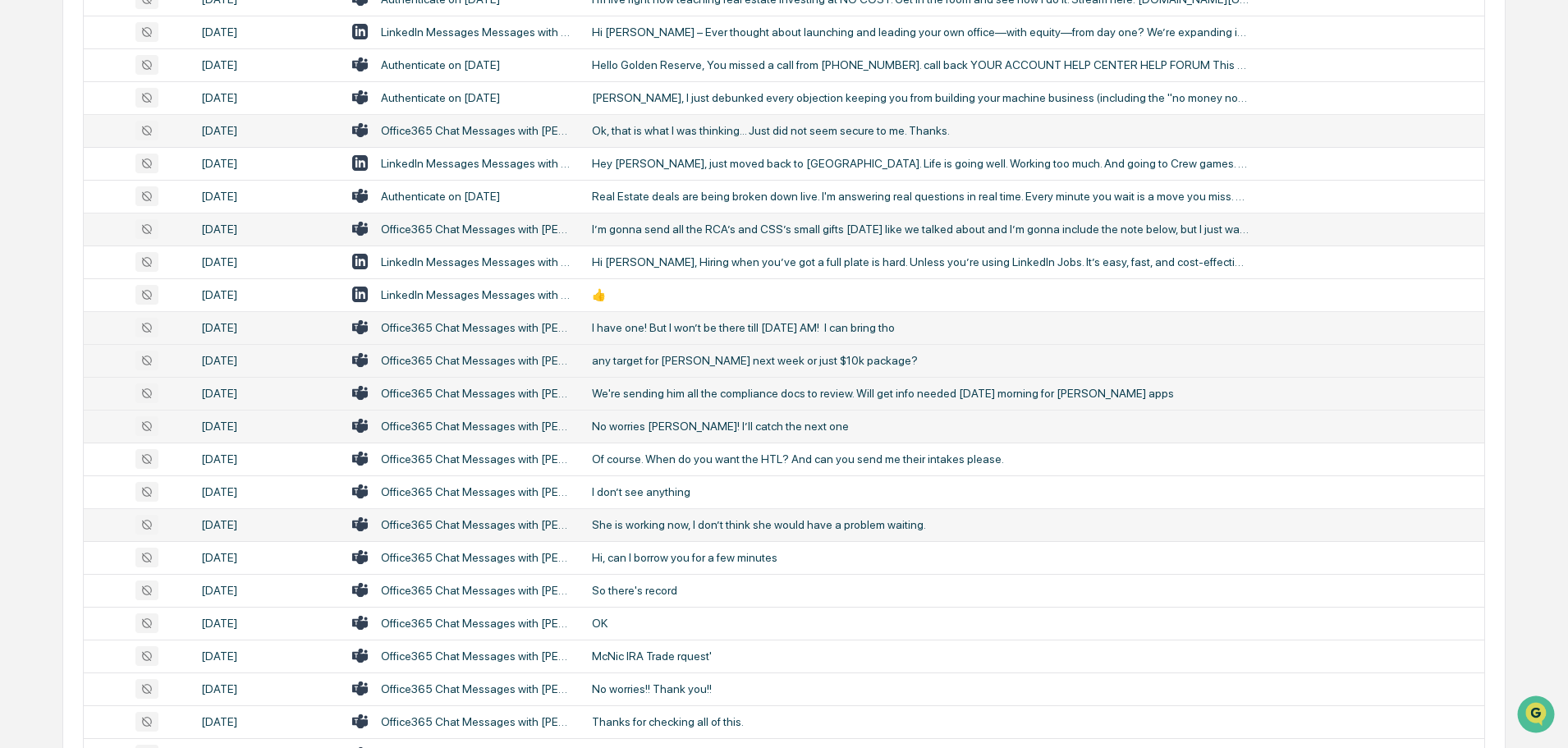
click at [661, 525] on div "She is working now, I don’t think she would have a problem waiting." at bounding box center [920, 525] width 657 height 13
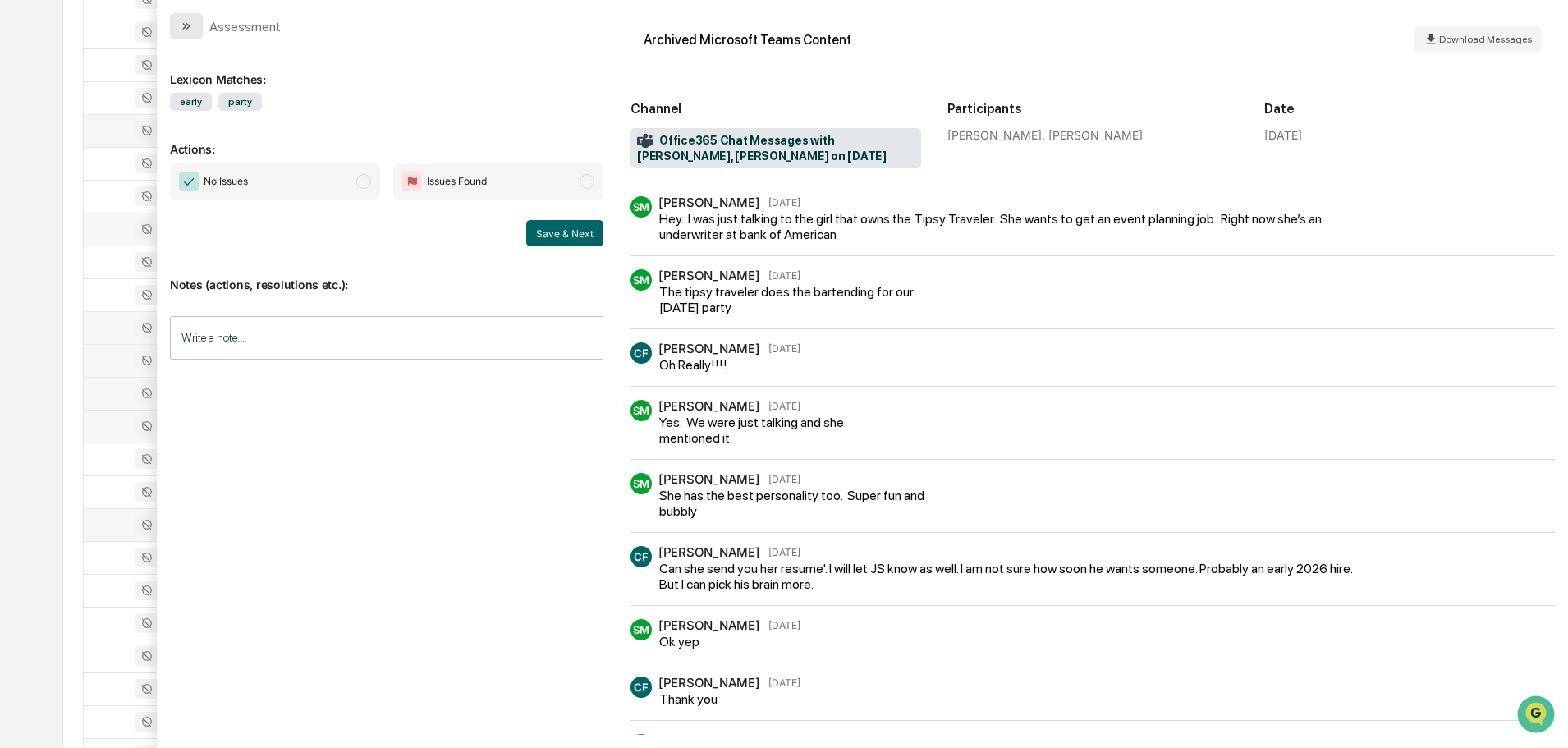
click at [201, 23] on button "modal" at bounding box center [186, 25] width 33 height 26
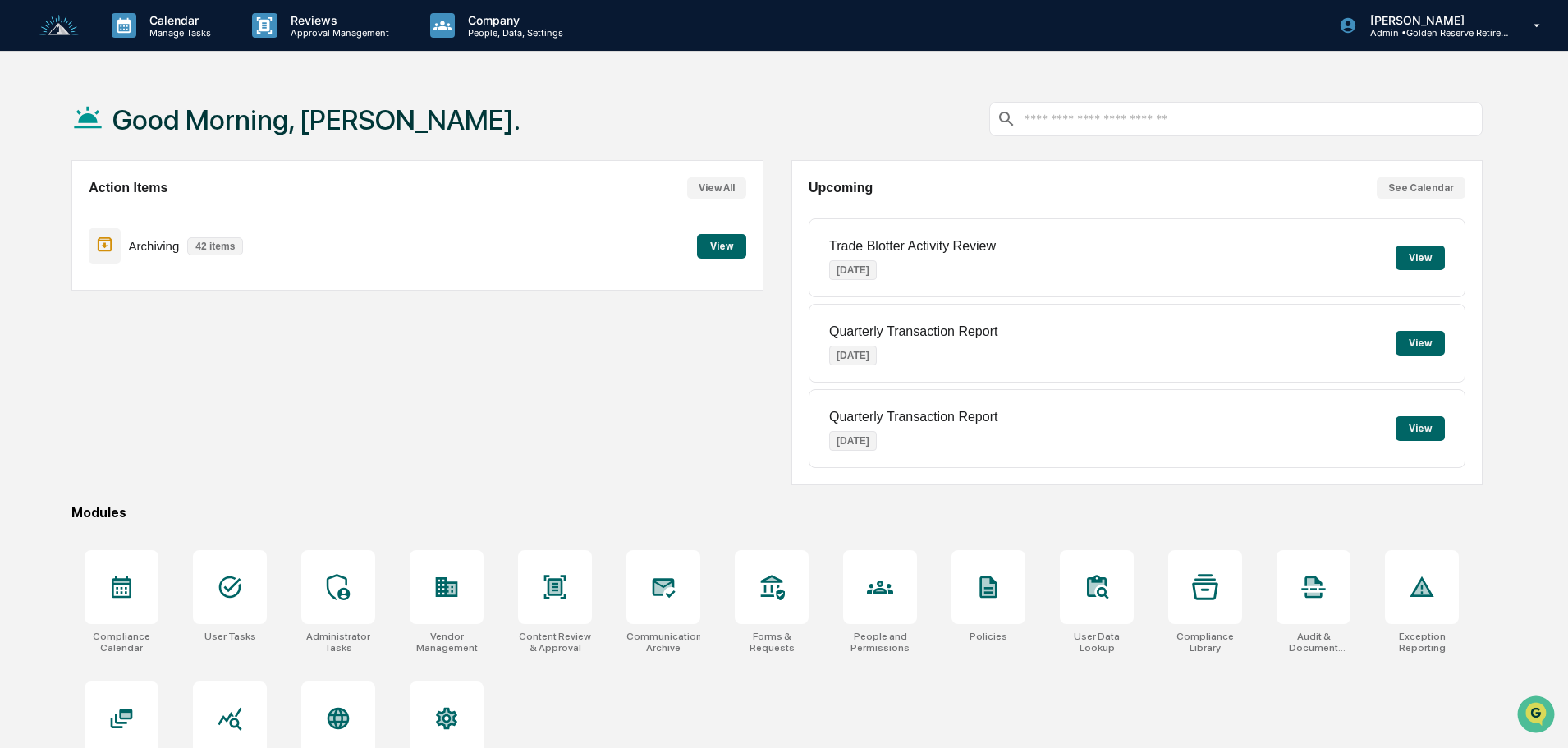
click at [731, 252] on button "View" at bounding box center [721, 246] width 49 height 25
click at [707, 251] on button "View" at bounding box center [721, 246] width 49 height 25
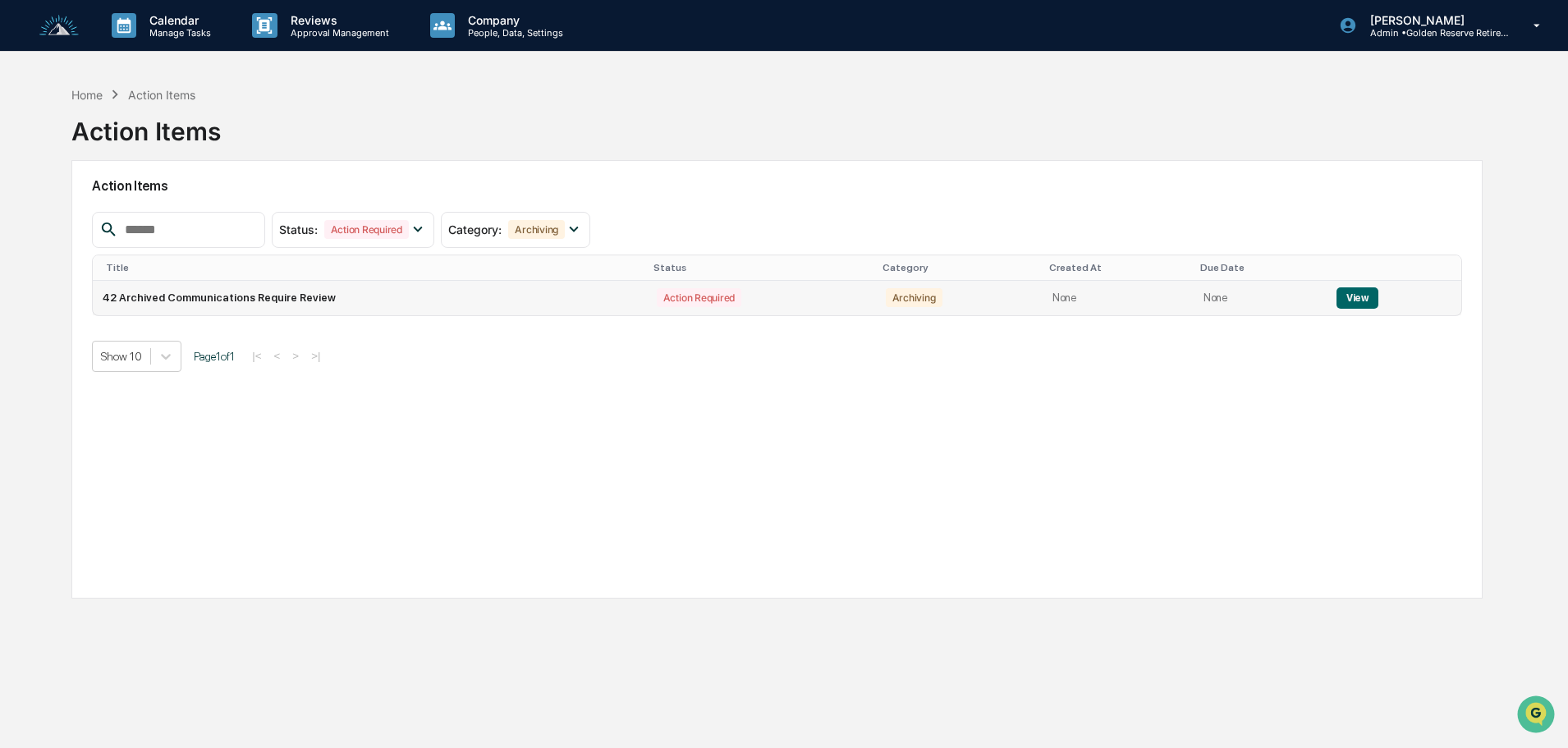
click at [1357, 300] on button "View" at bounding box center [1357, 299] width 42 height 22
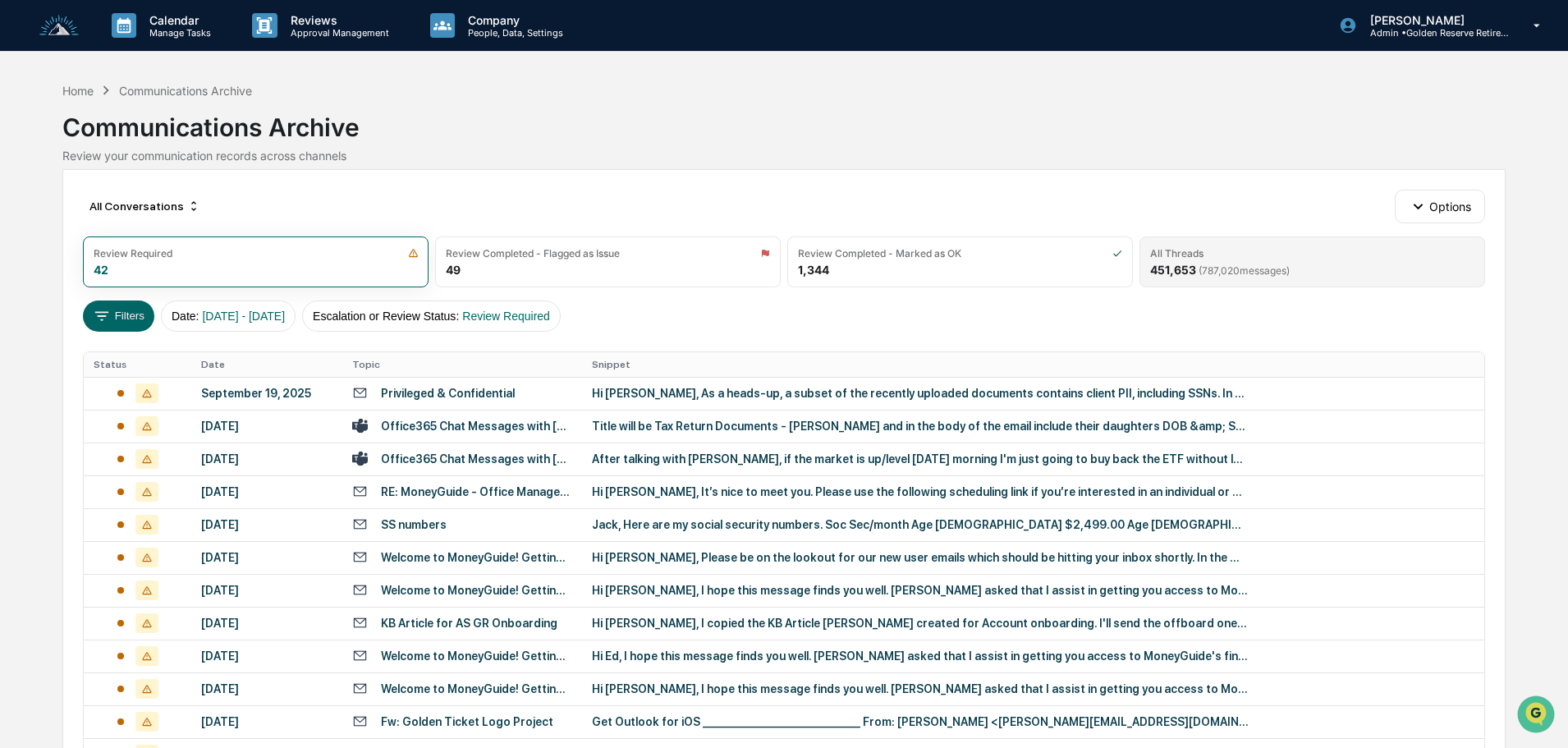
click at [1289, 269] on span "( 787,020 messages)" at bounding box center [1244, 271] width 91 height 13
